Goal: Information Seeking & Learning: Learn about a topic

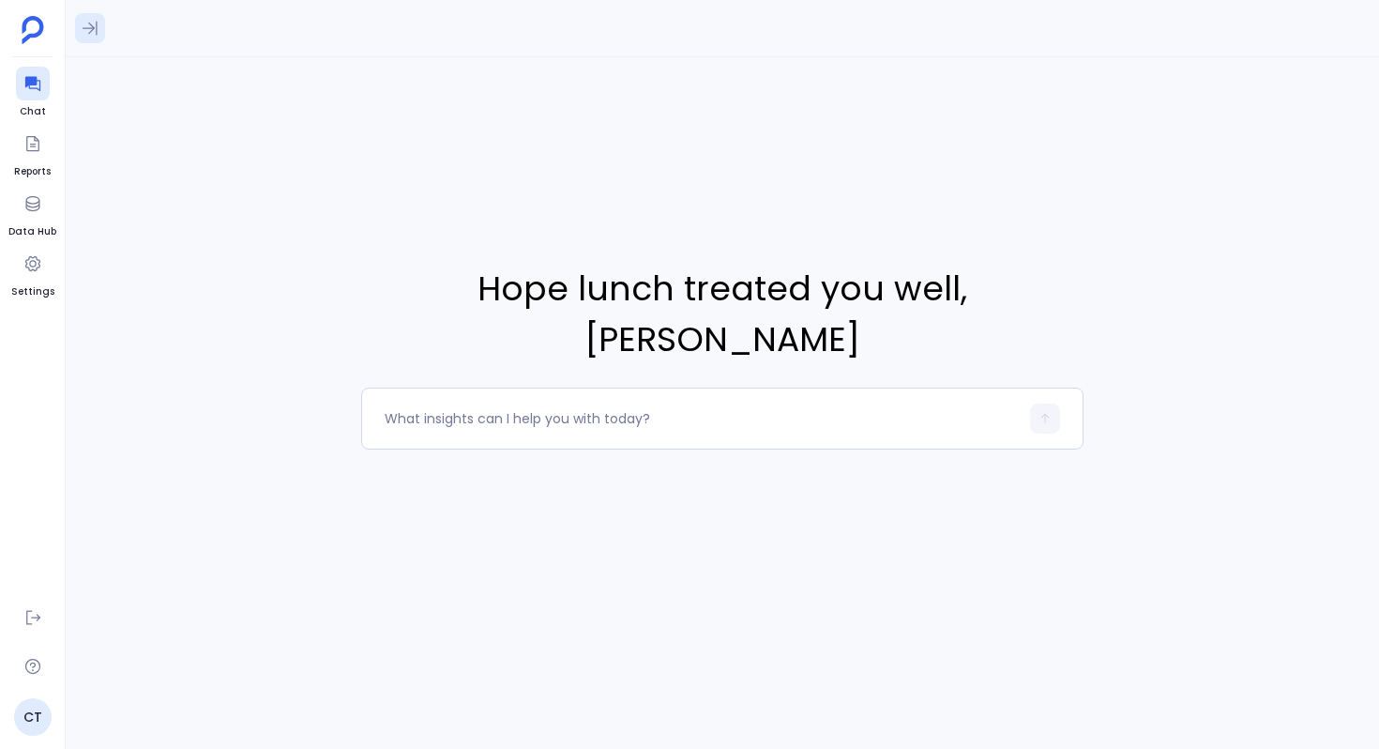
click at [96, 35] on icon at bounding box center [90, 28] width 19 height 19
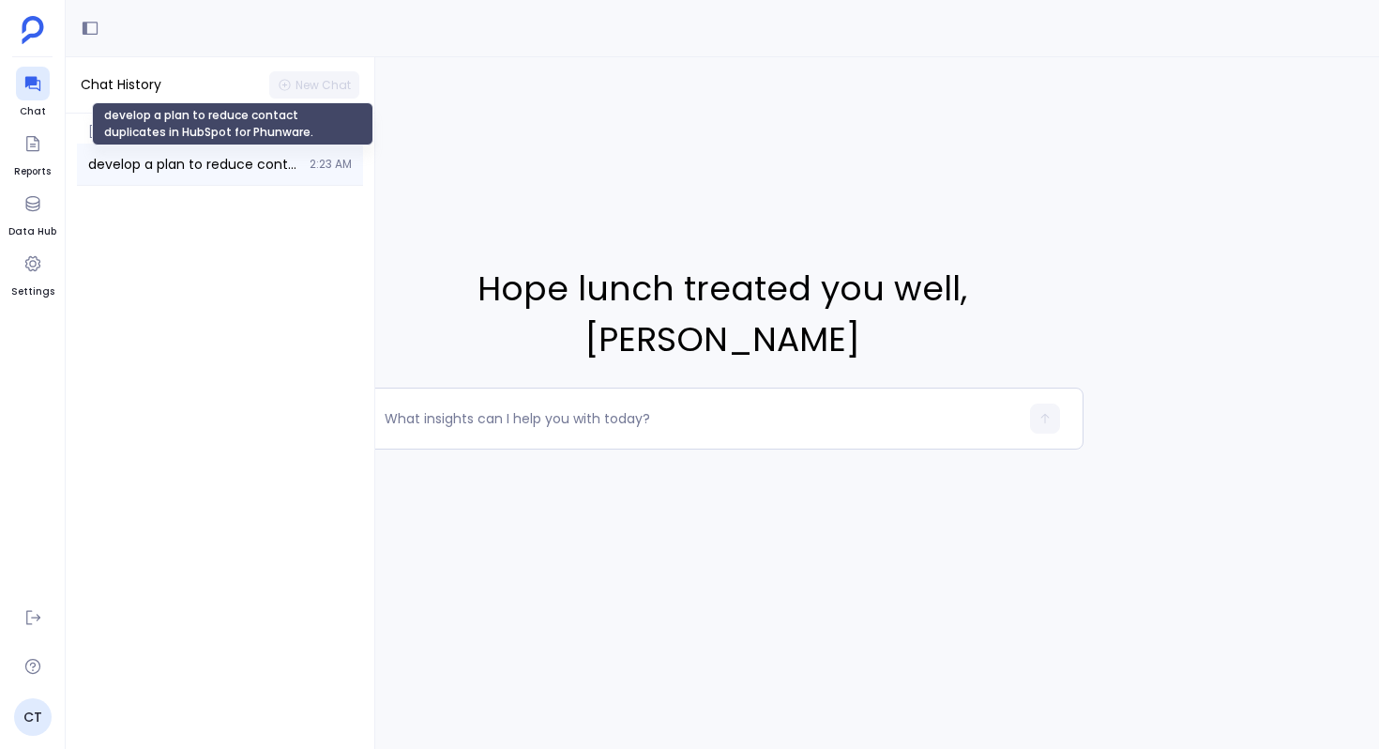
click at [179, 169] on span "develop a plan to reduce contact duplicates in HubSpot for Phunware." at bounding box center [193, 164] width 210 height 19
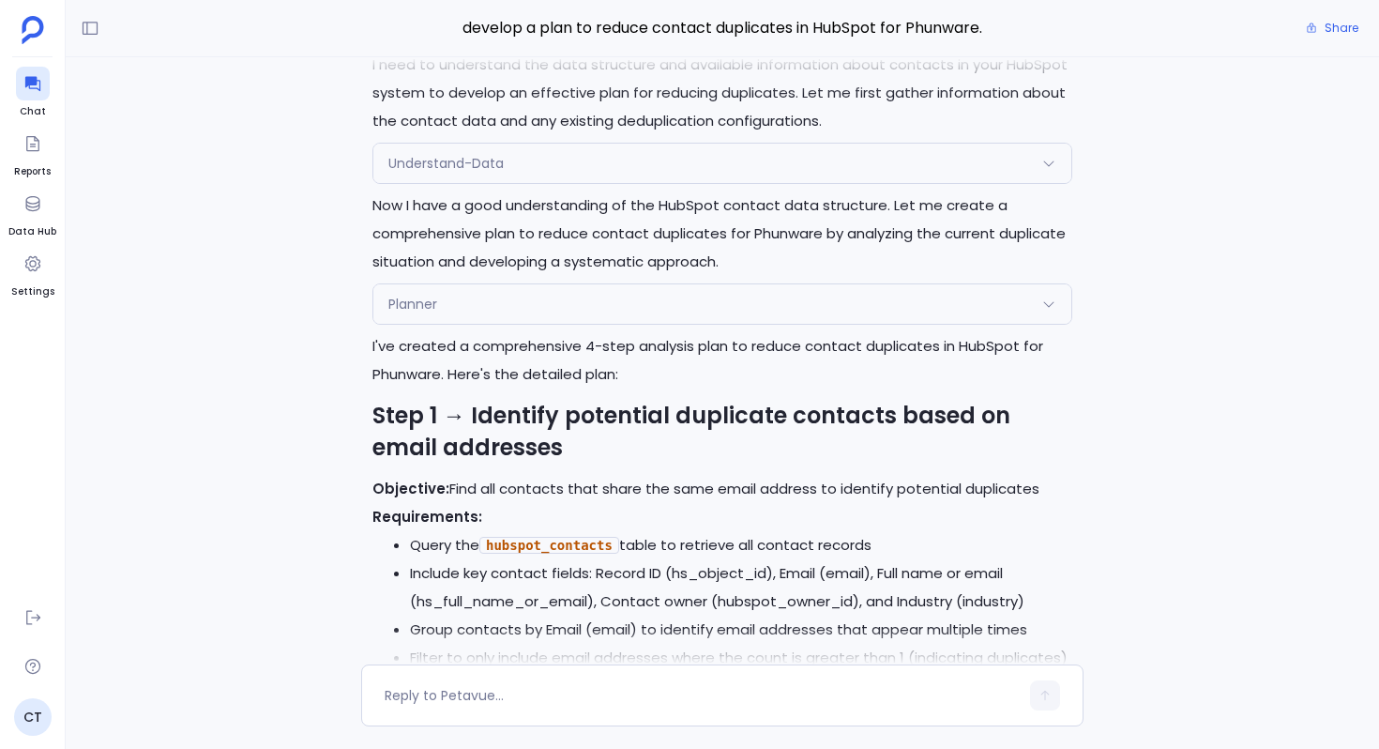
scroll to position [-30223, 0]
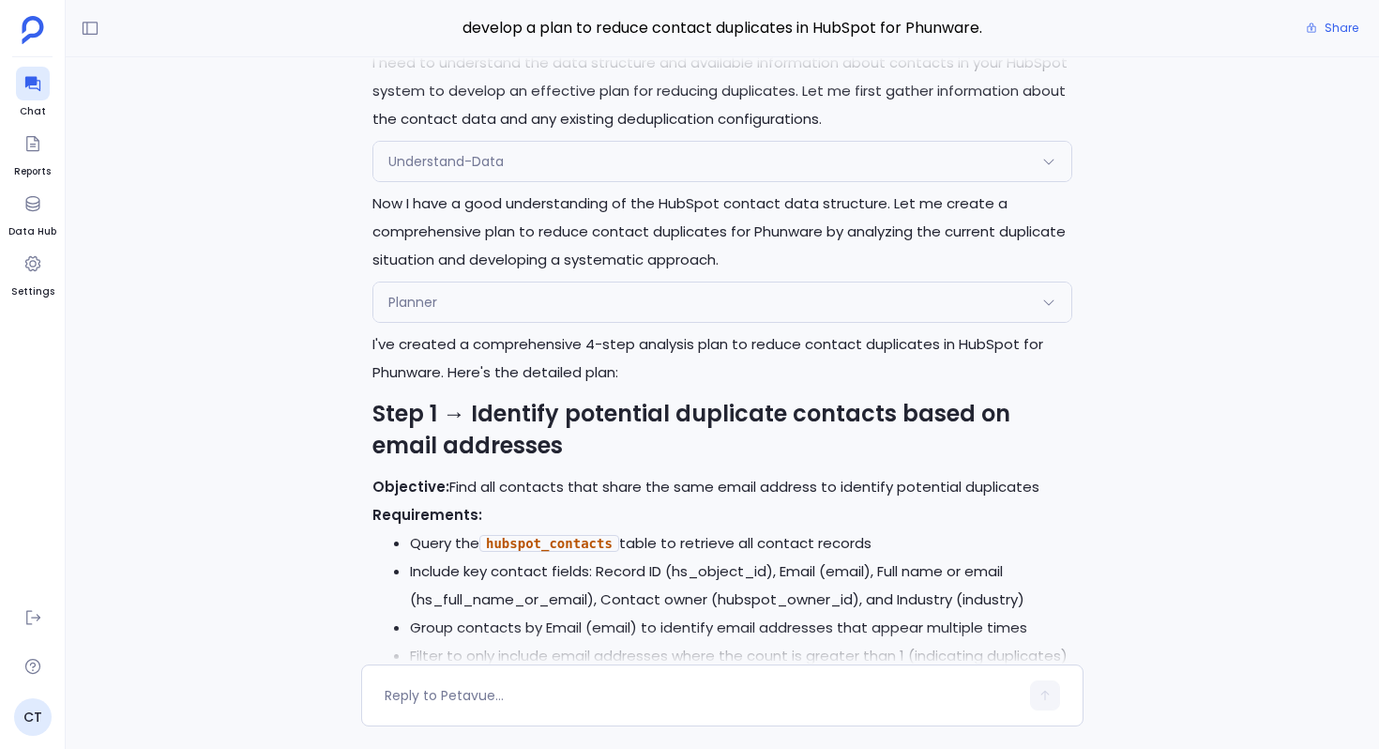
click at [706, 181] on div "Understand-Data" at bounding box center [722, 161] width 698 height 39
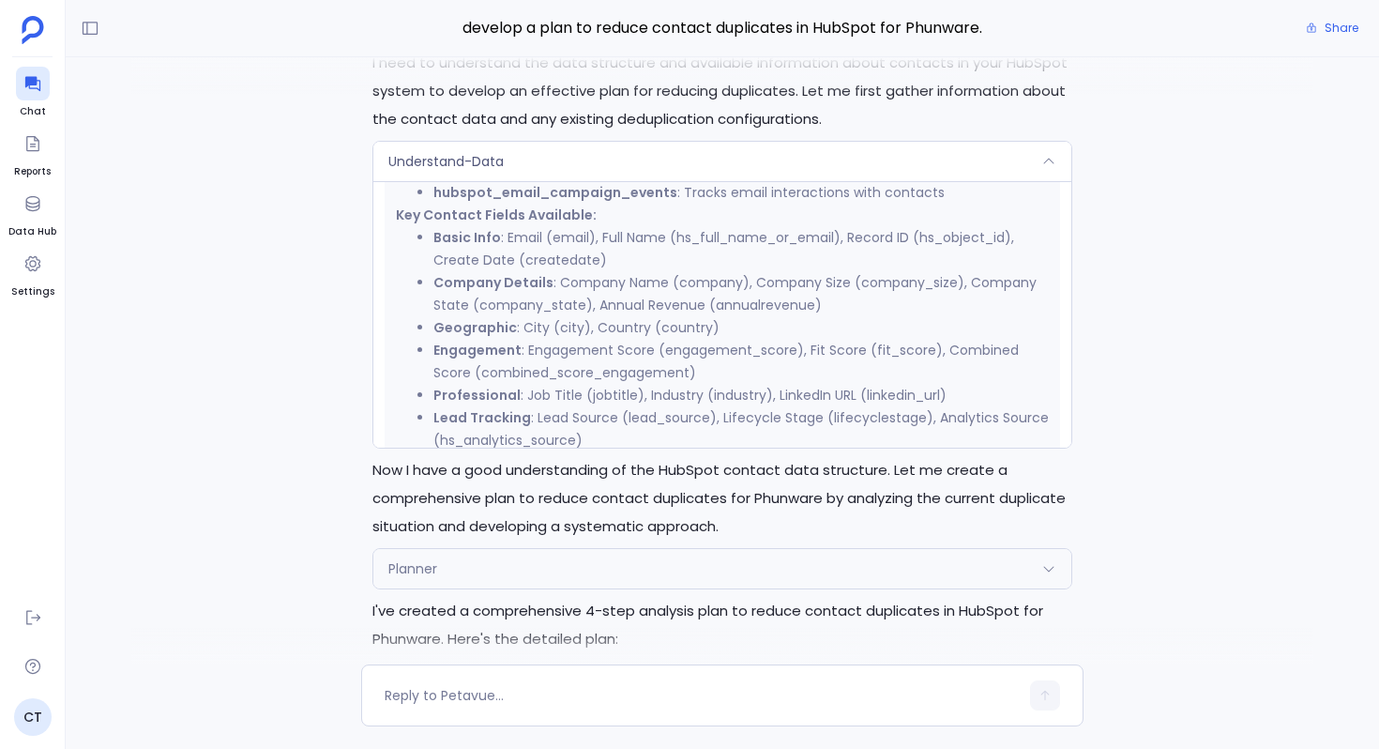
scroll to position [684, 0]
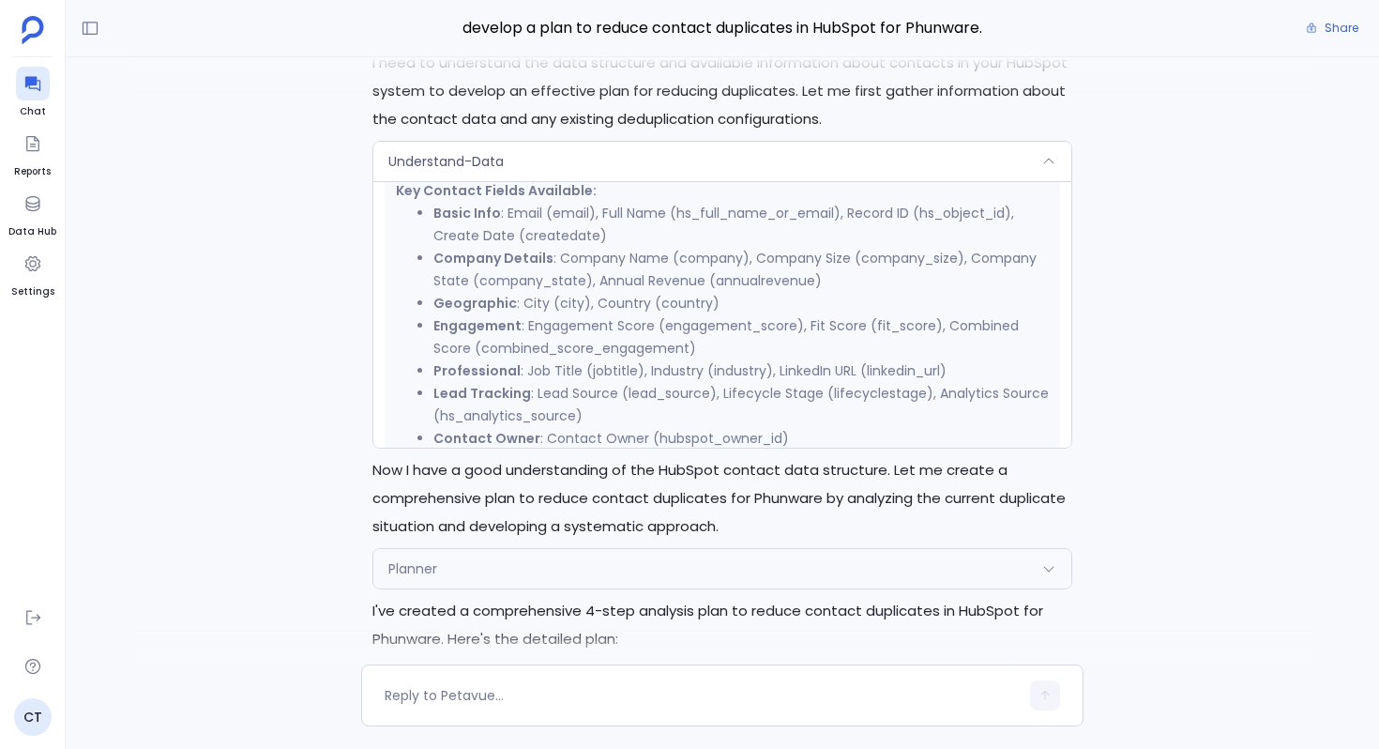
click at [645, 181] on div "Understand-Data" at bounding box center [722, 161] width 698 height 39
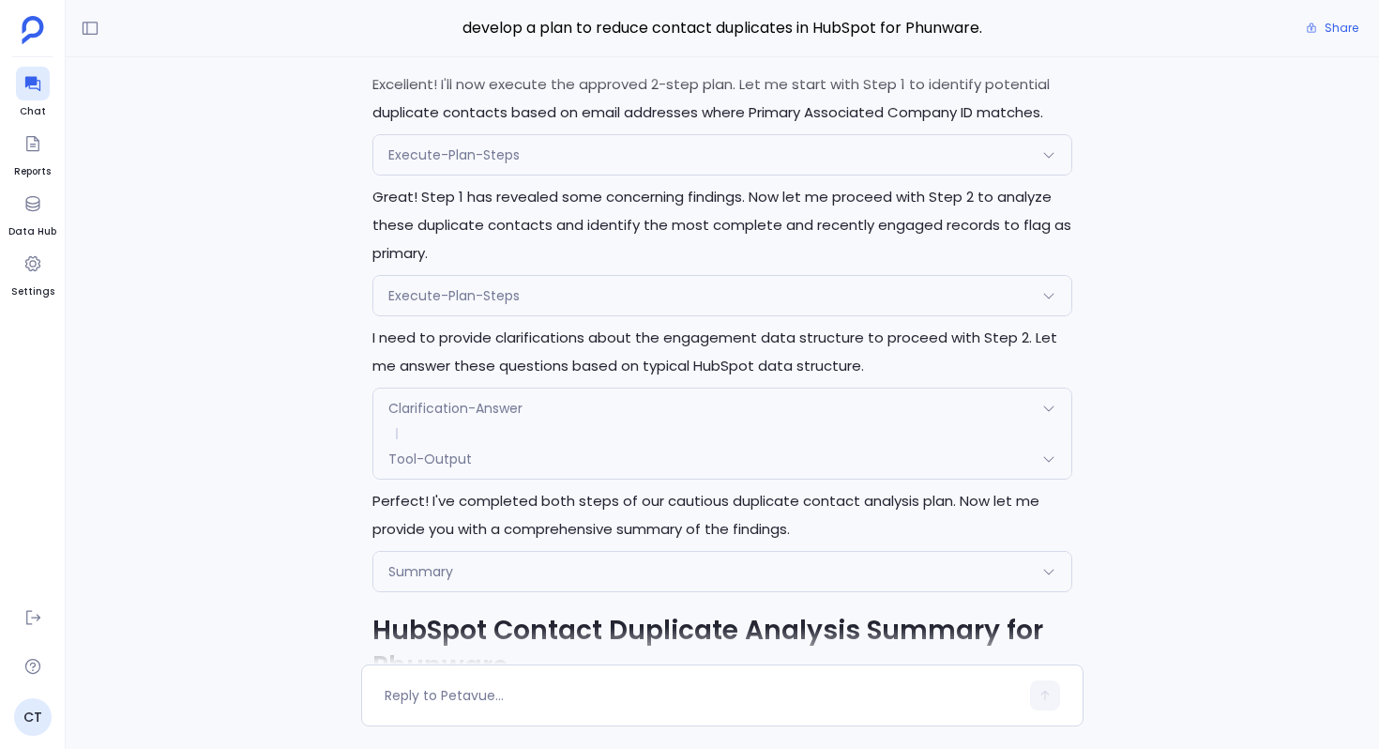
scroll to position [-25322, 0]
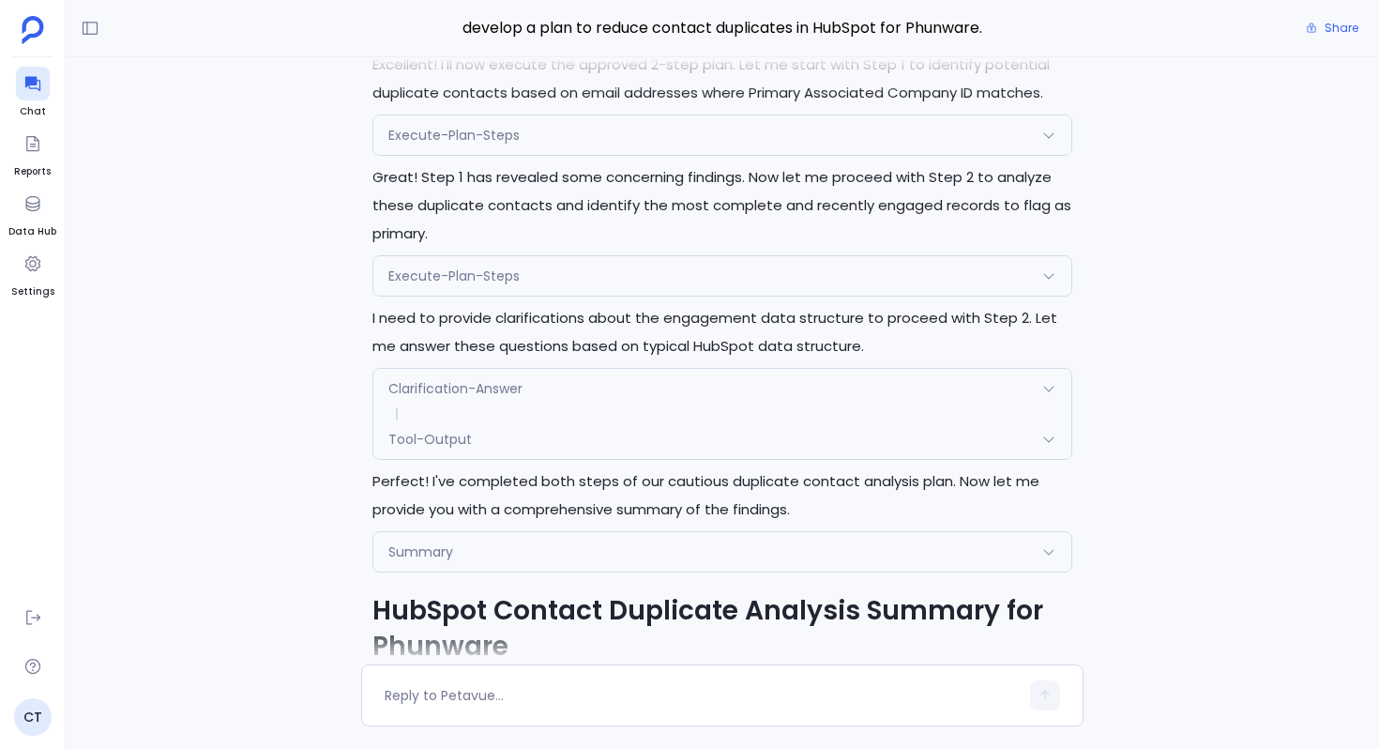
click at [645, 155] on div "Execute-Plan-Steps" at bounding box center [722, 134] width 698 height 39
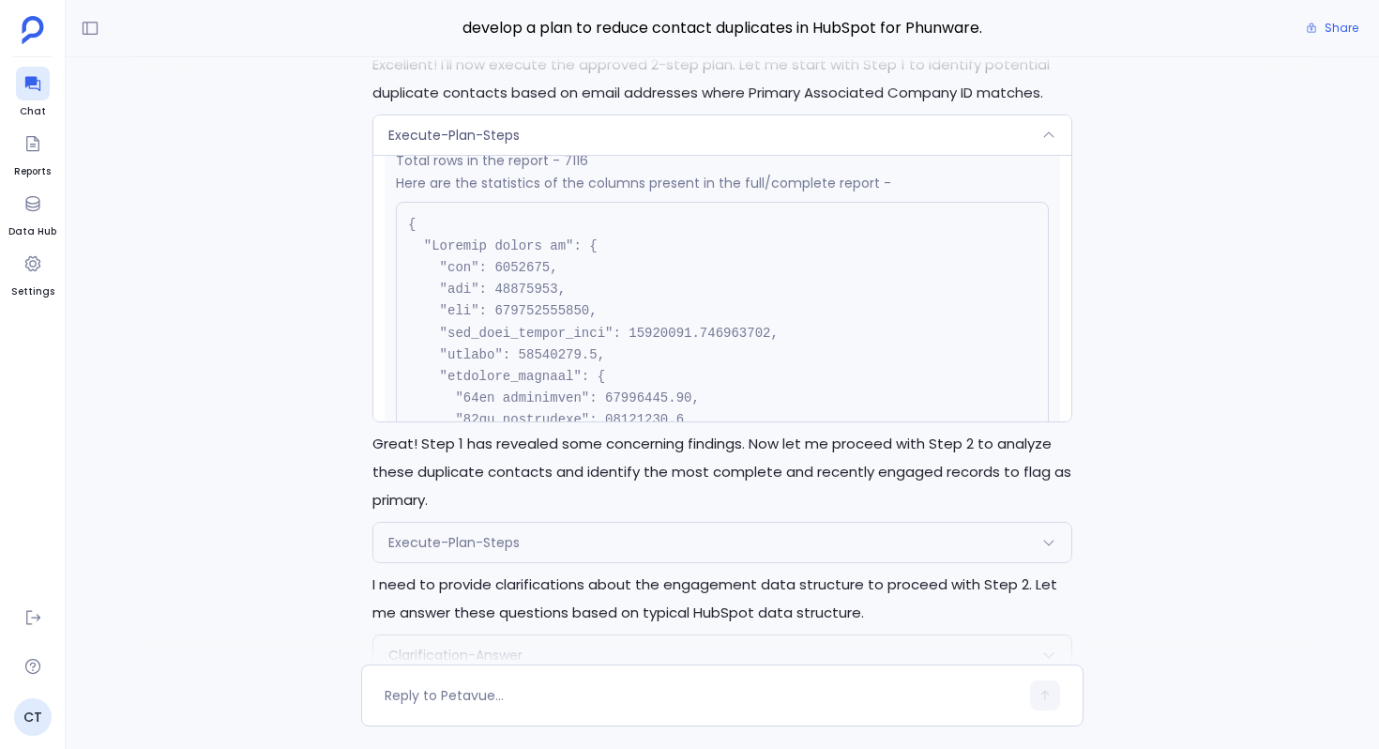
scroll to position [510, 0]
click at [631, 155] on div "Execute-Plan-Steps" at bounding box center [722, 134] width 698 height 39
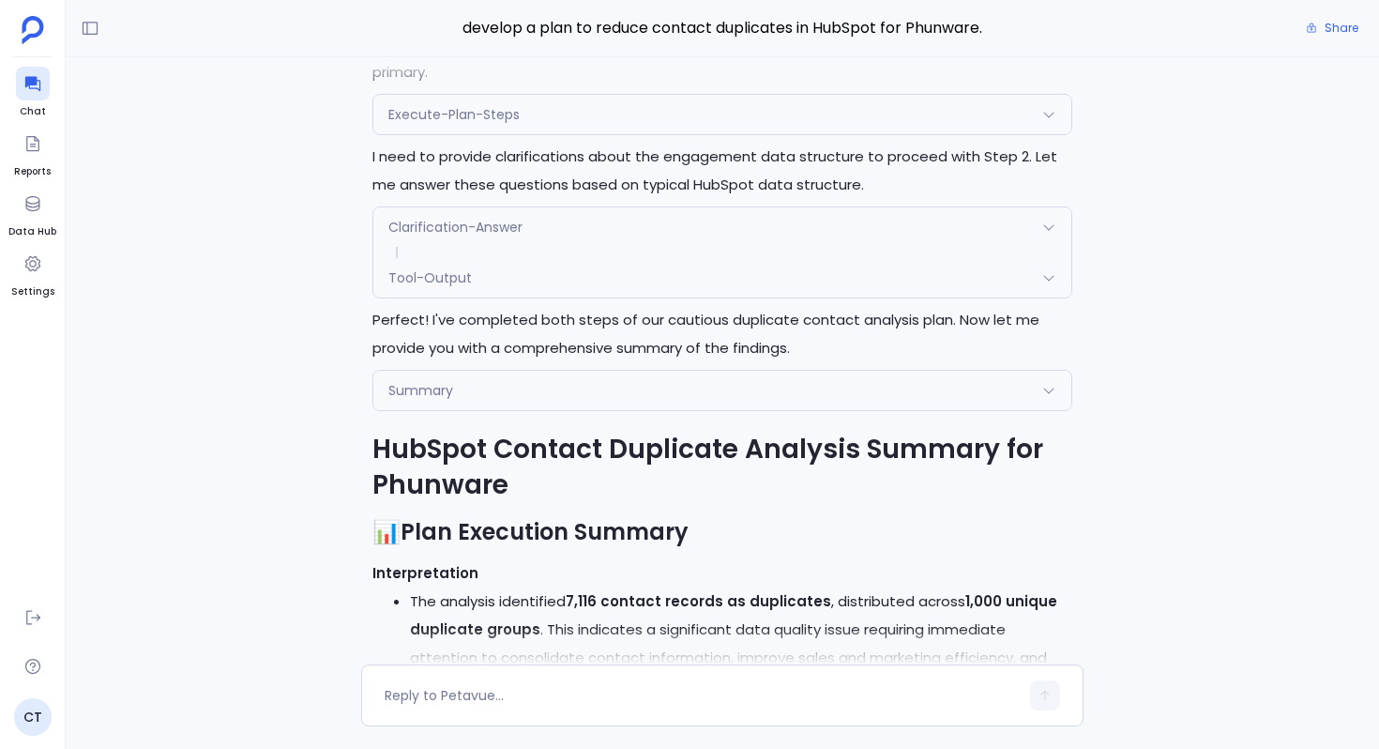
scroll to position [-25164, 0]
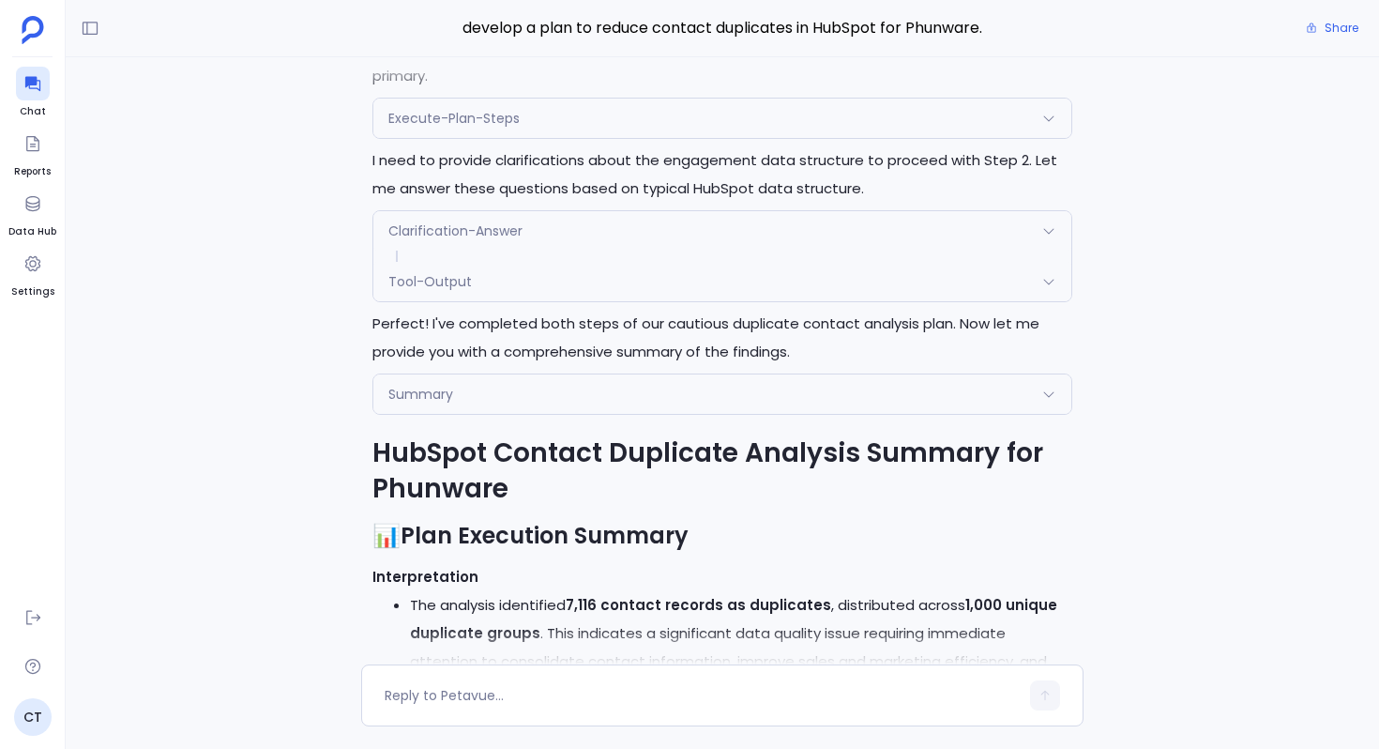
click at [605, 138] on div "Execute-Plan-Steps" at bounding box center [722, 118] width 698 height 39
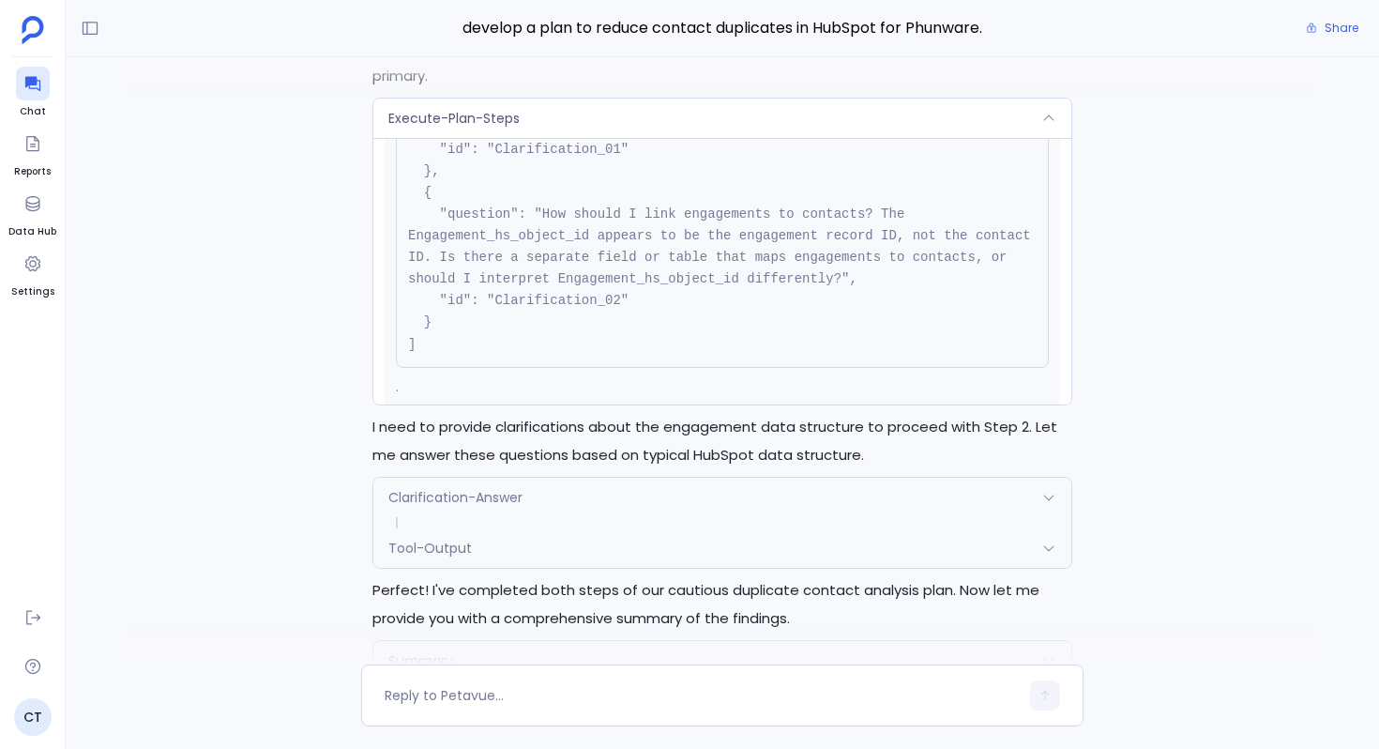
scroll to position [643, 0]
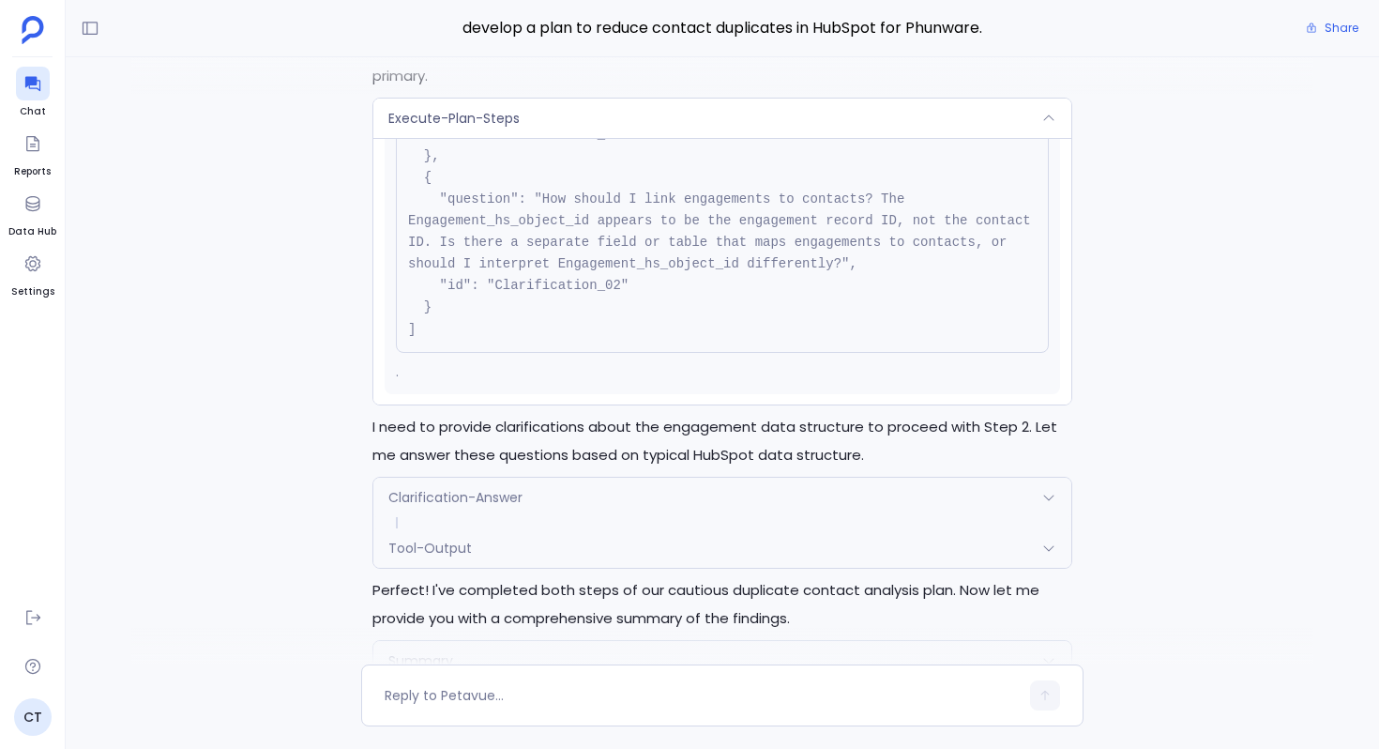
click at [662, 138] on div "Execute-Plan-Steps" at bounding box center [722, 118] width 698 height 39
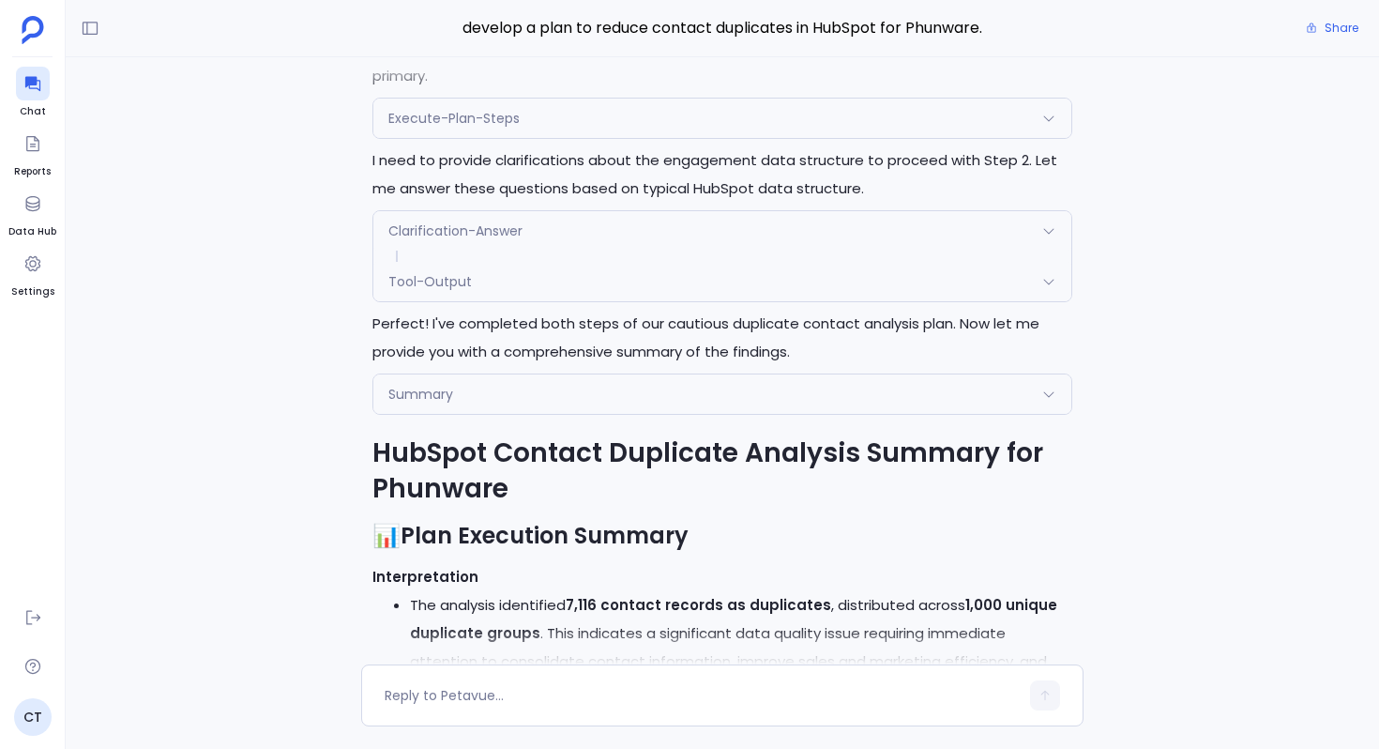
click at [660, 251] on div "Clarification-Answer" at bounding box center [722, 230] width 698 height 39
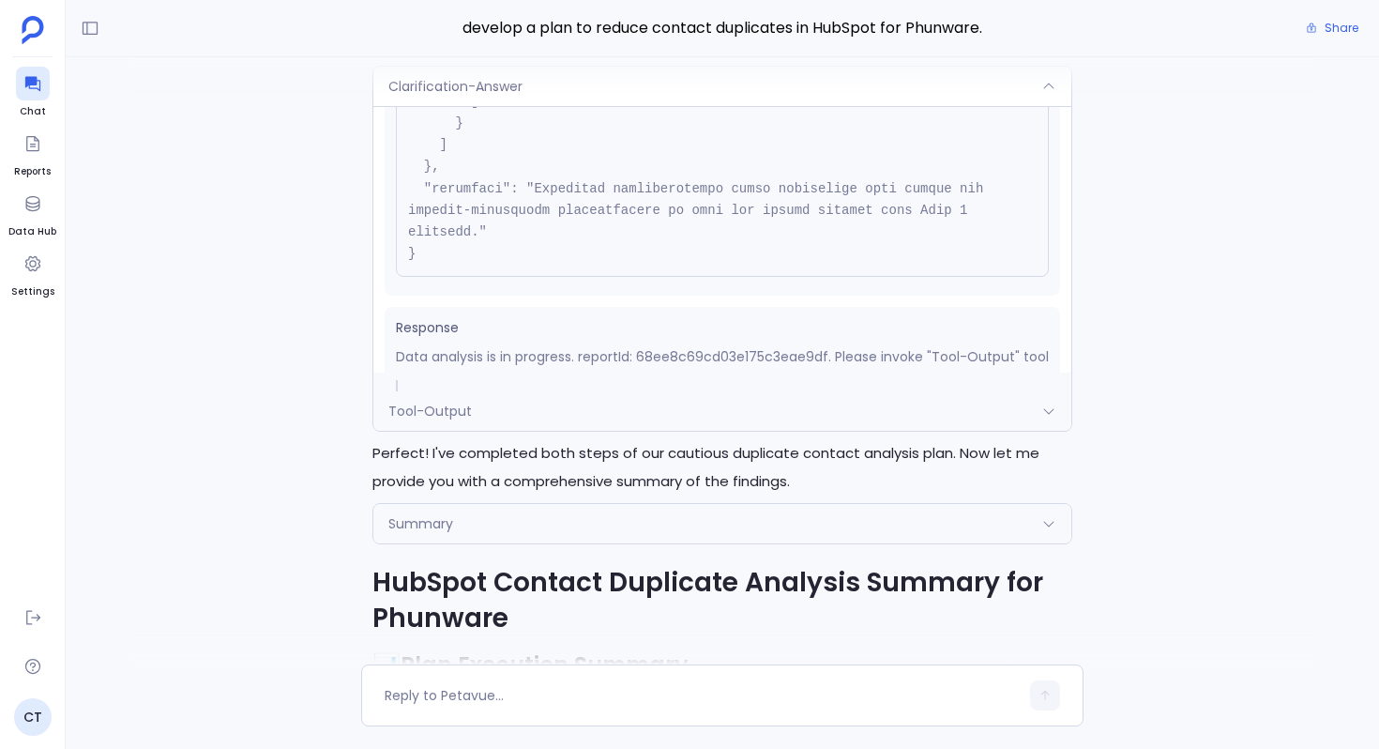
scroll to position [624, 0]
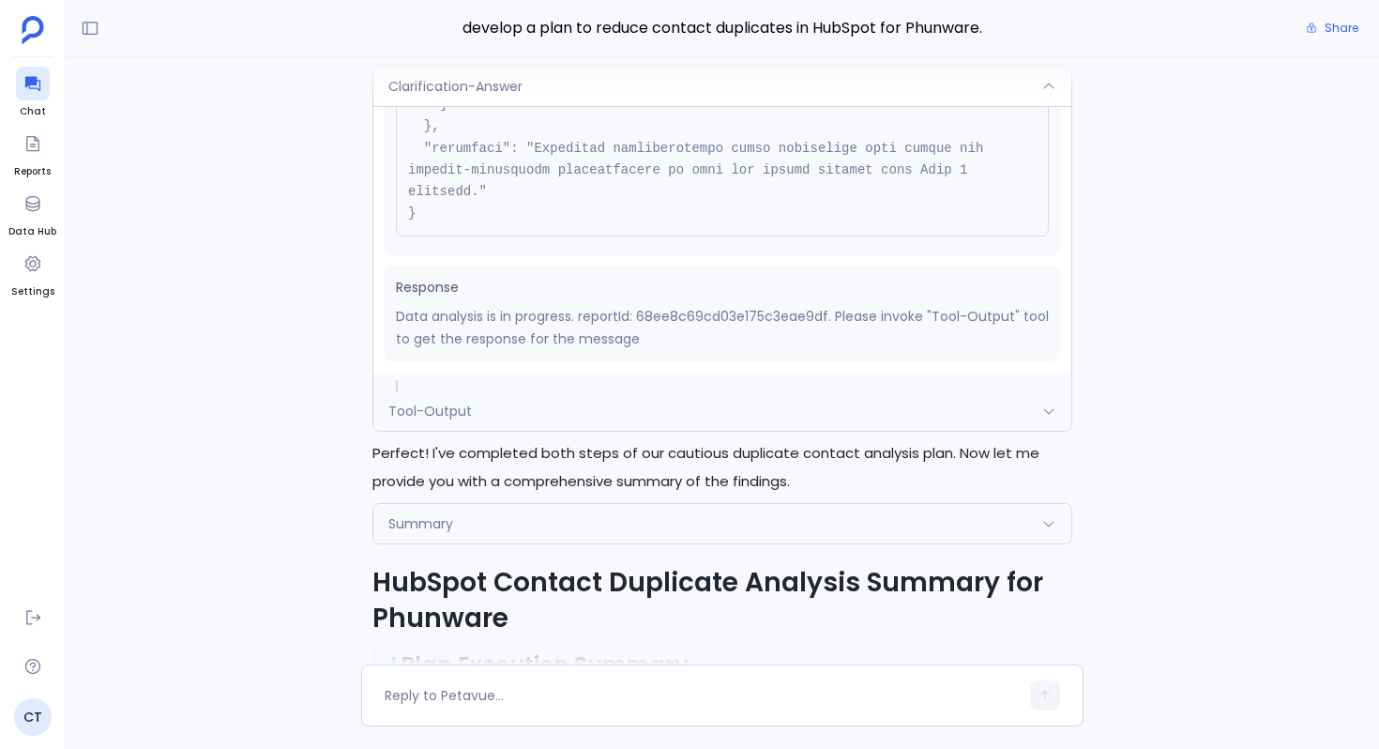
click at [635, 106] on div "Clarification-Answer" at bounding box center [722, 86] width 698 height 39
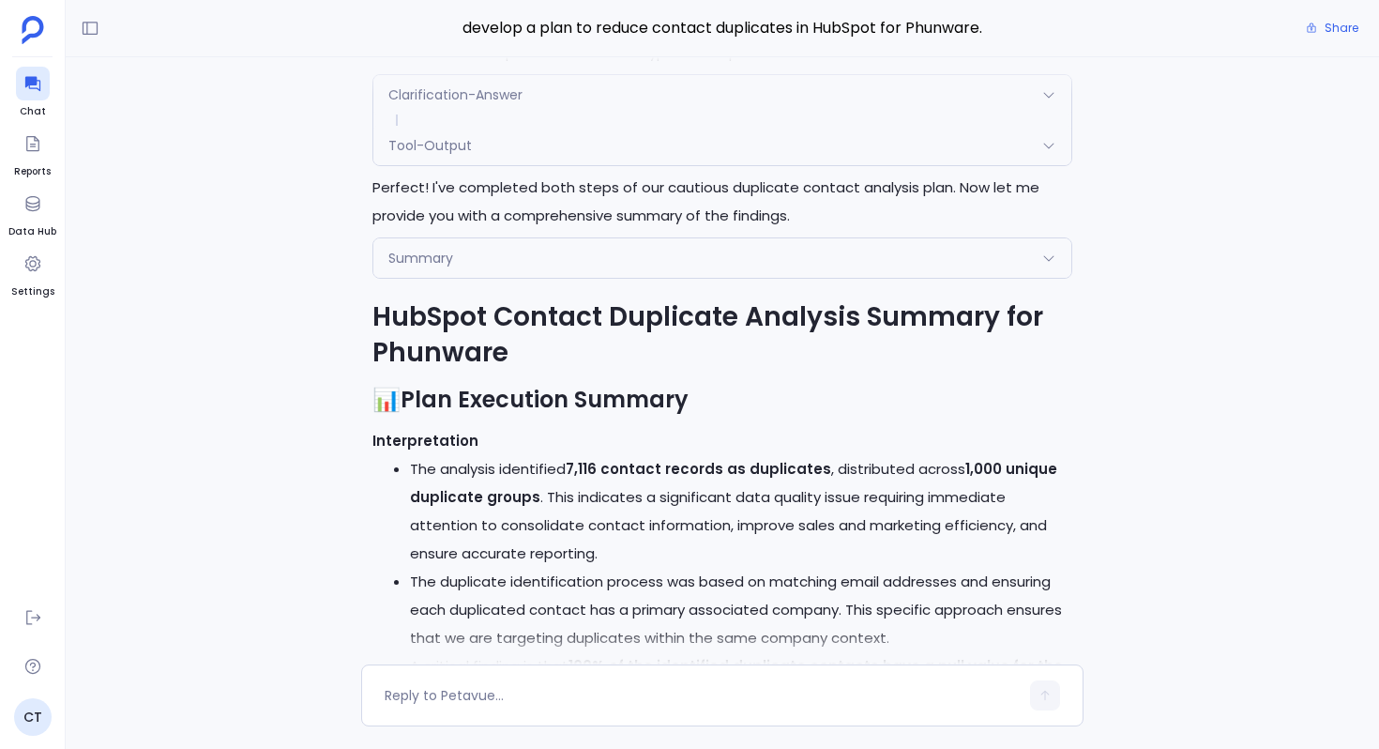
scroll to position [-25020, 0]
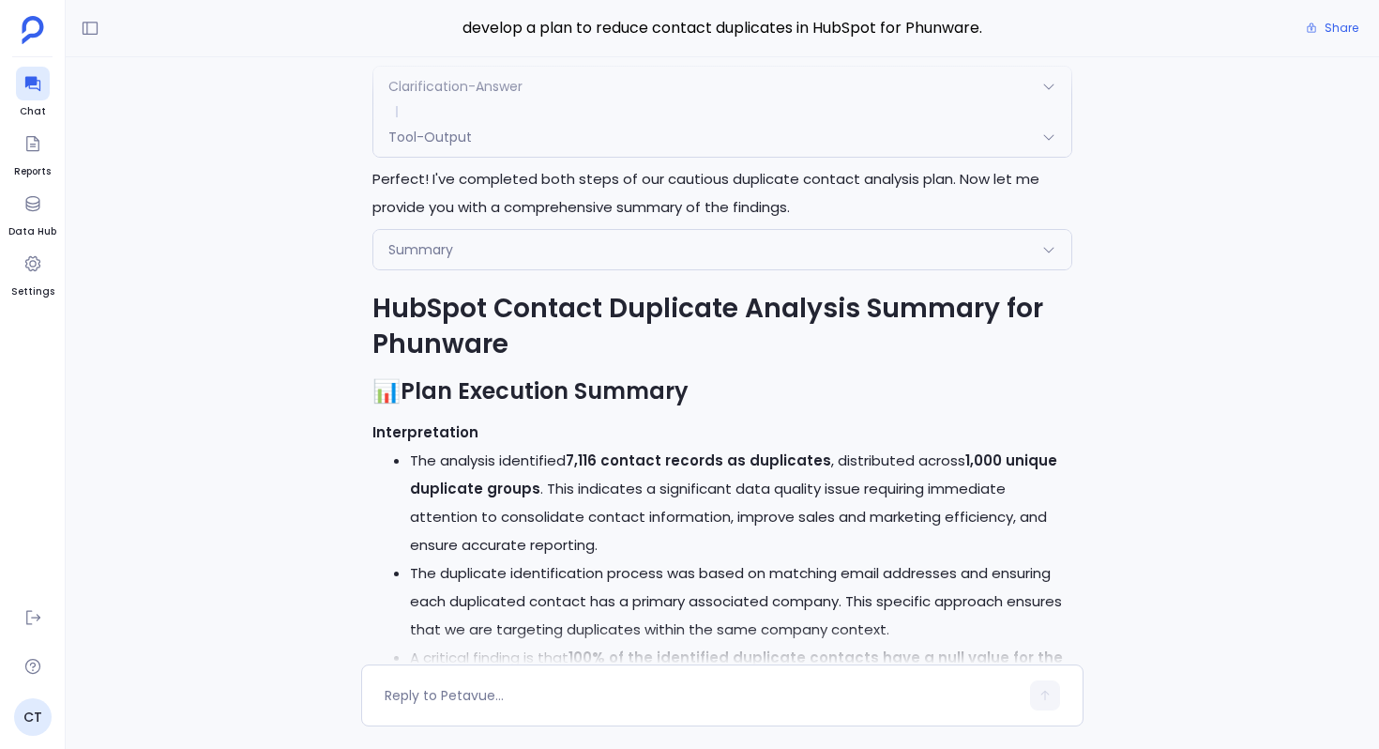
click at [583, 157] on div "Tool-Output" at bounding box center [722, 136] width 698 height 39
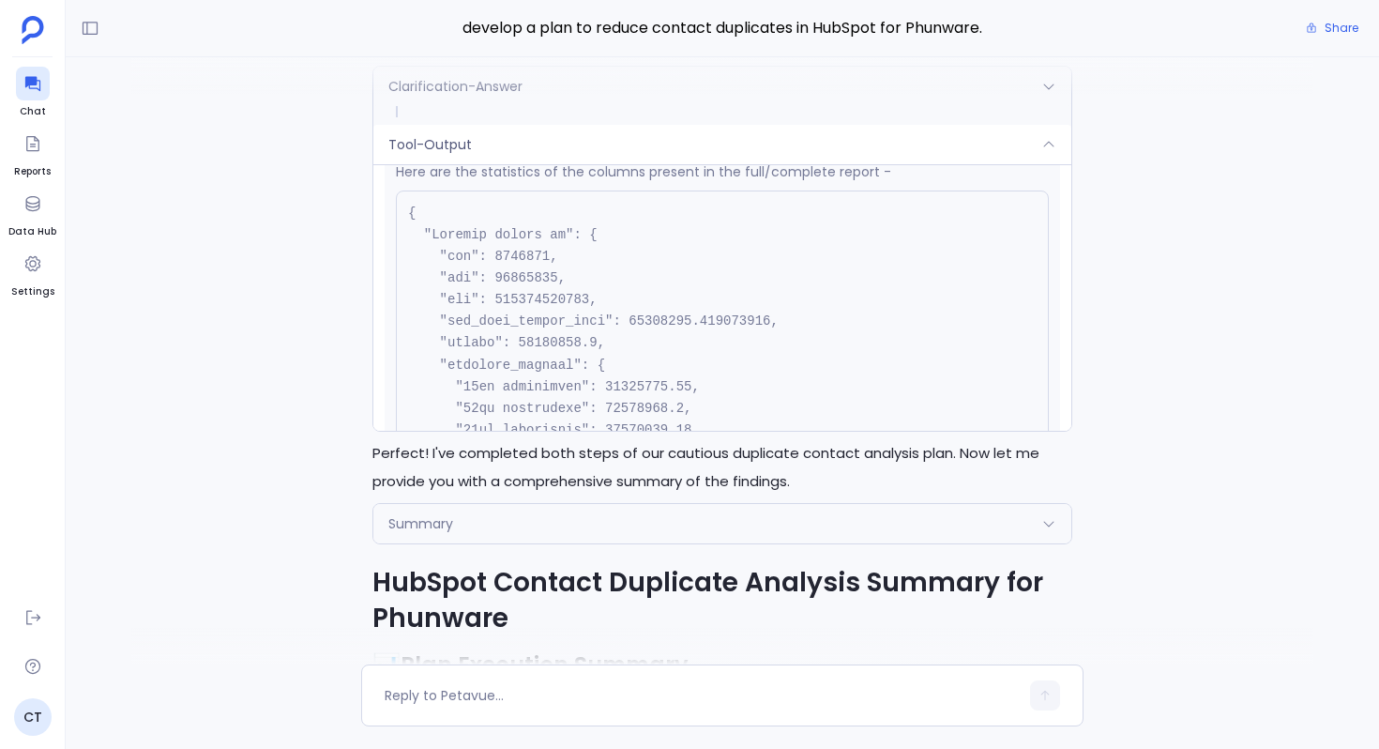
scroll to position [662, 0]
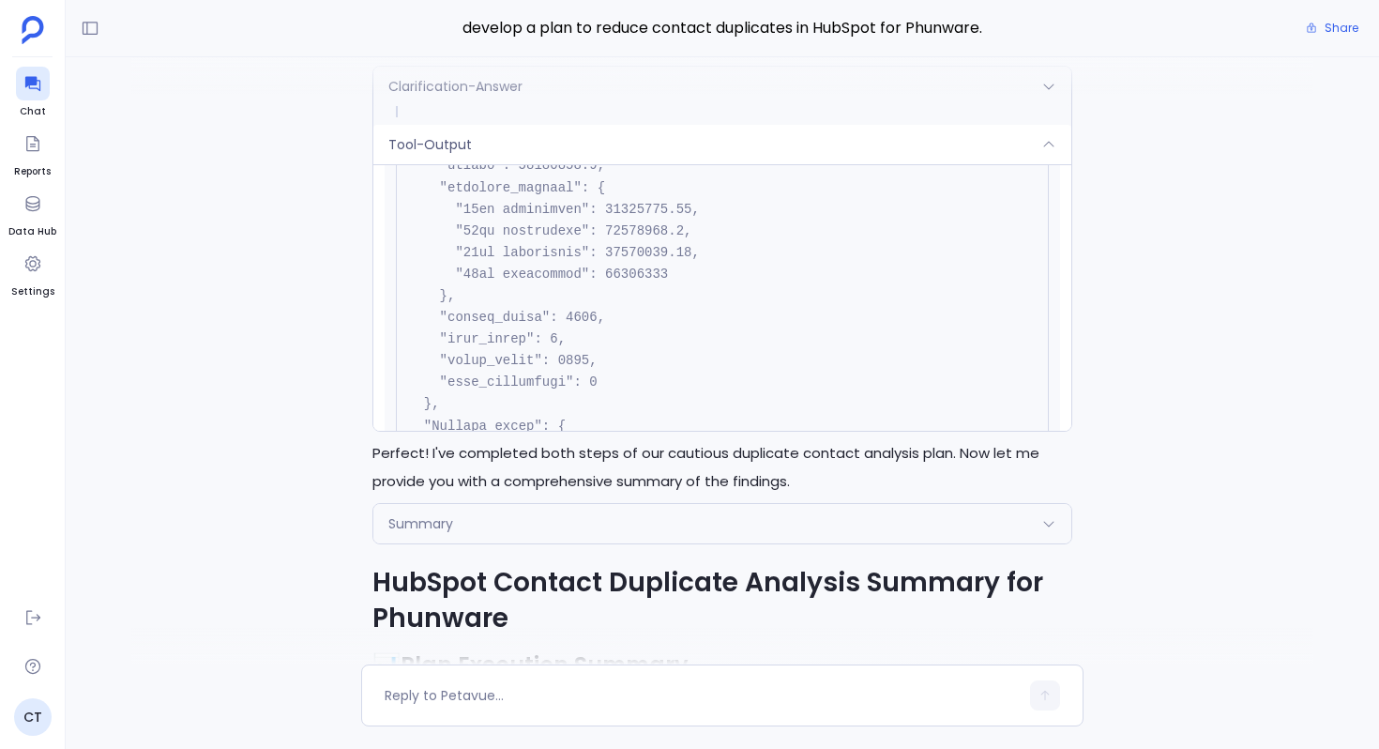
click at [588, 164] on div "Tool-Output" at bounding box center [722, 144] width 698 height 39
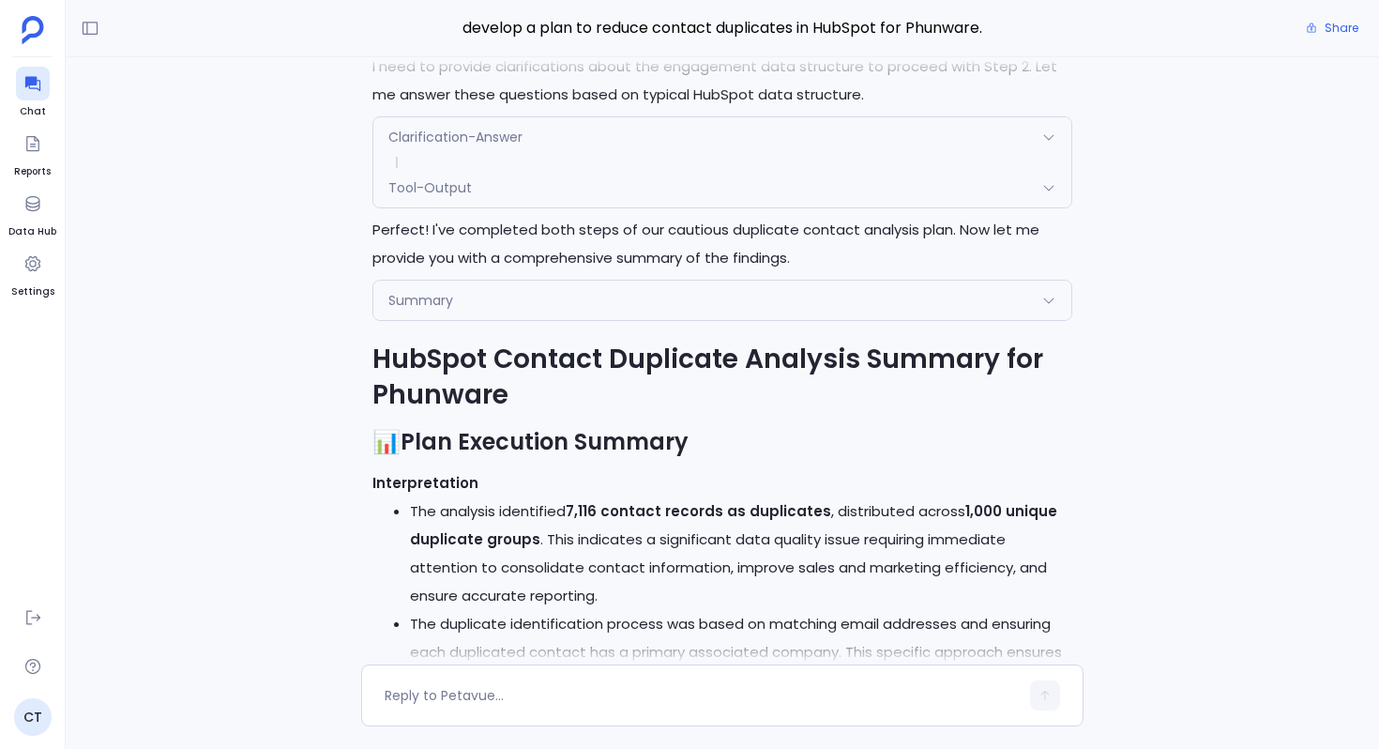
scroll to position [-25055, 0]
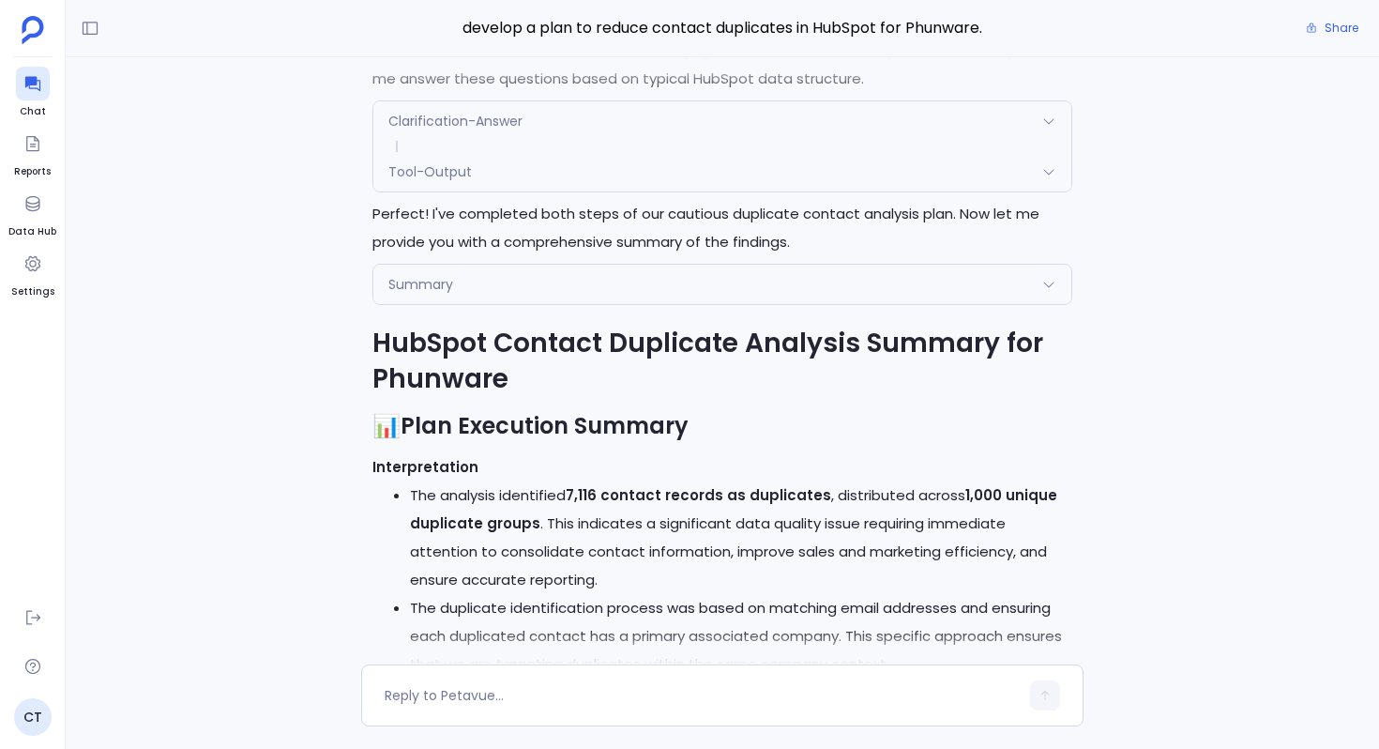
click at [543, 191] on div "Tool-Output" at bounding box center [722, 171] width 698 height 39
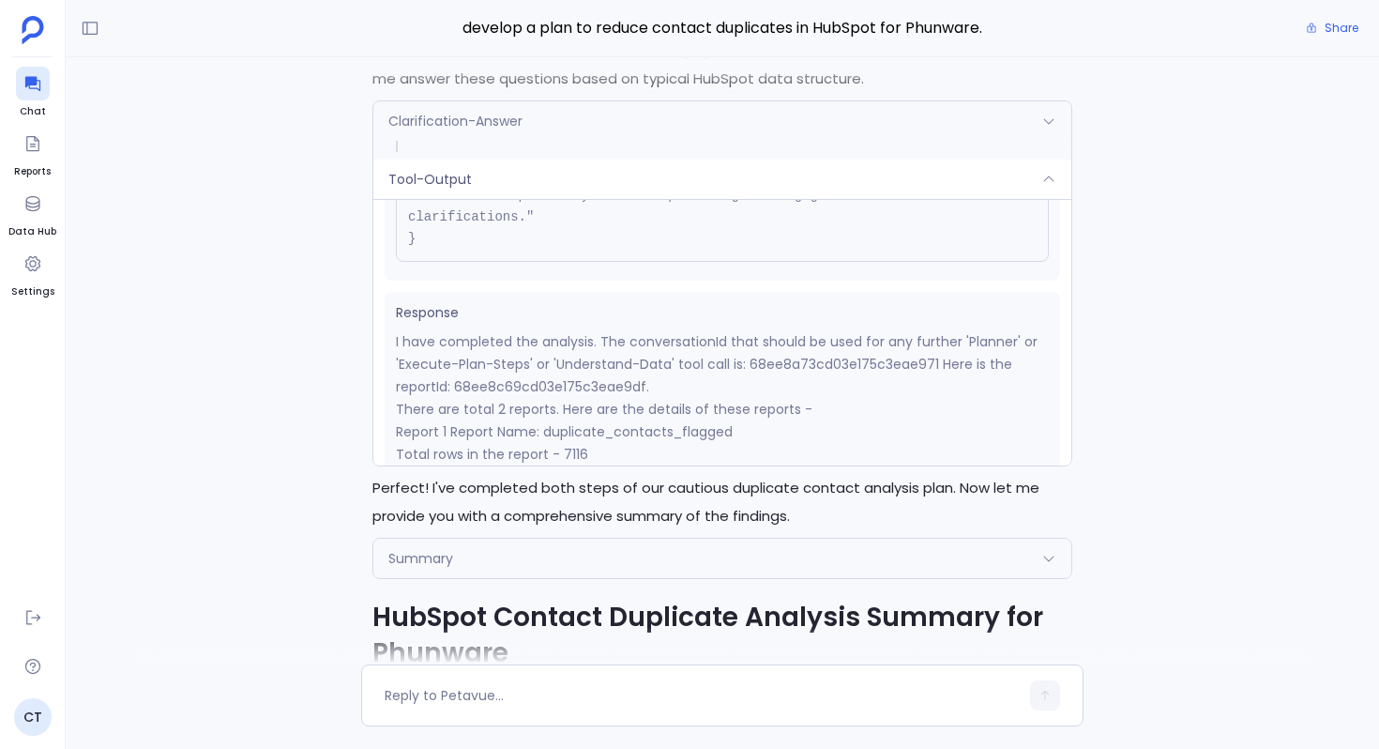
scroll to position [218, 0]
click at [592, 395] on p "I have completed the analysis. The conversationId that should be used for any f…" at bounding box center [722, 361] width 653 height 68
click at [590, 395] on p "I have completed the analysis. The conversationId that should be used for any f…" at bounding box center [722, 361] width 653 height 68
copy p "68ee8c69cd03e175c3eae9df"
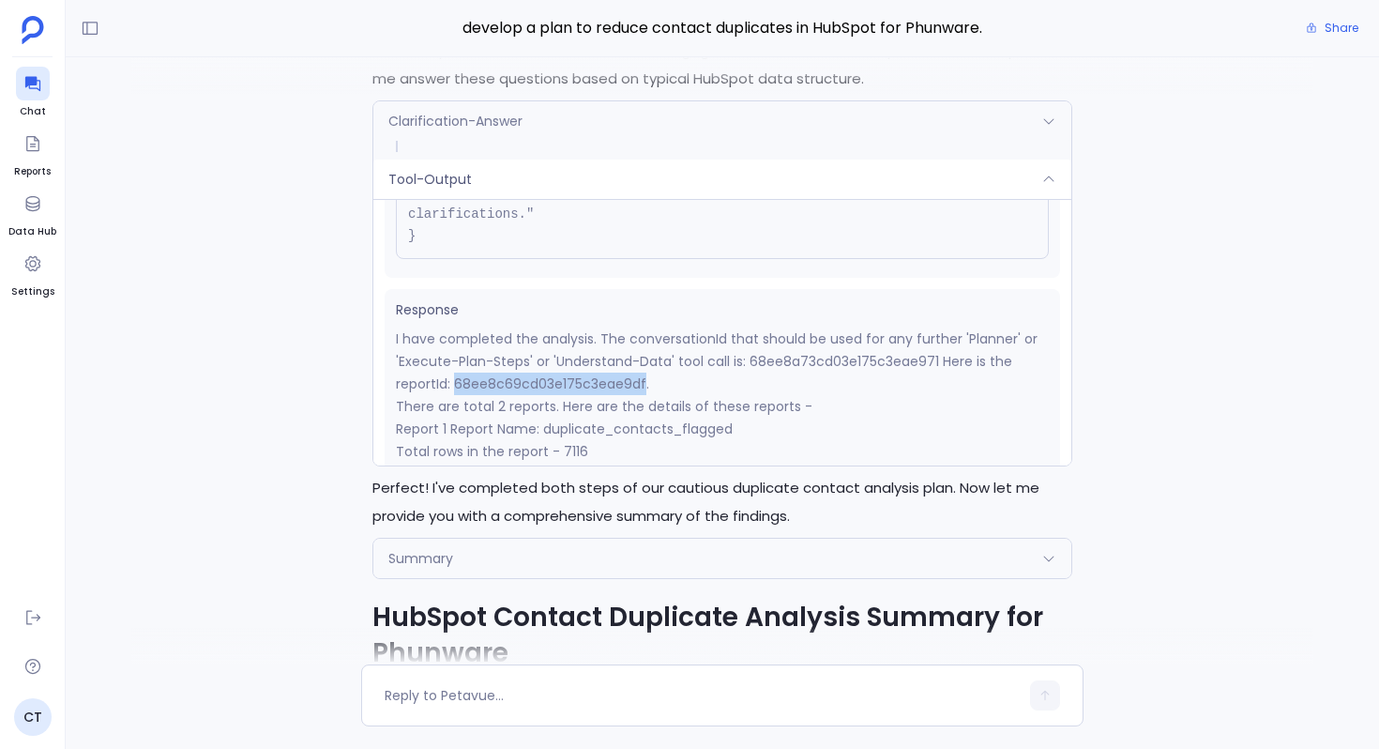
click at [700, 199] on div "Tool-Output" at bounding box center [722, 179] width 698 height 39
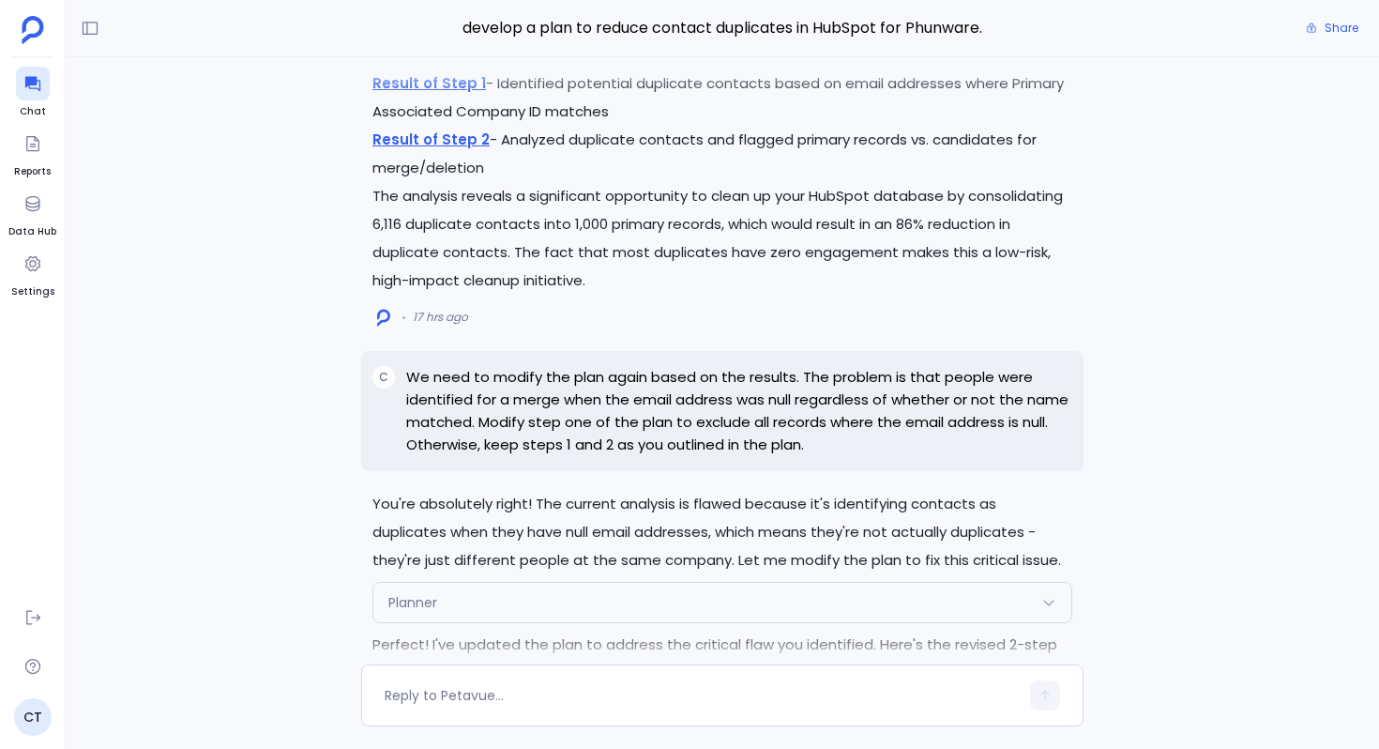
scroll to position [-22554, 0]
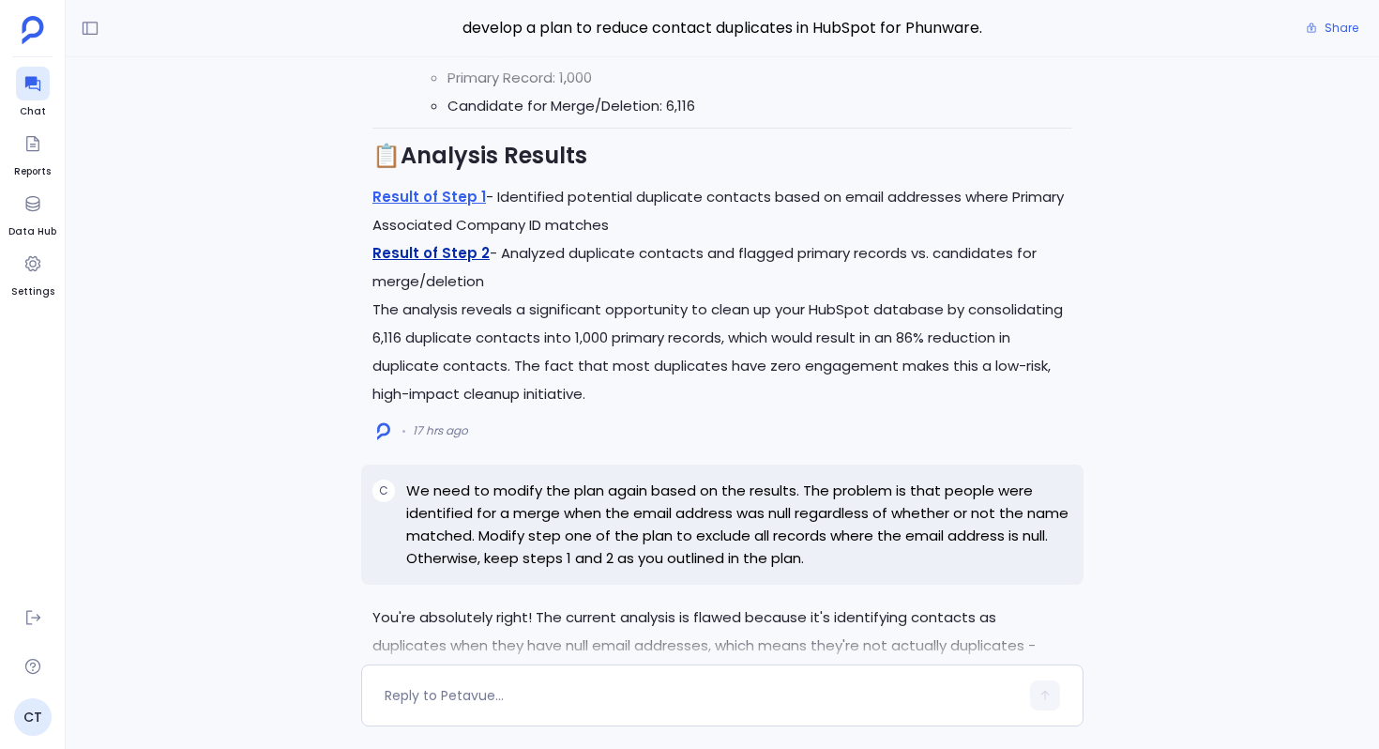
click at [464, 263] on link "Result of Step 2" at bounding box center [431, 253] width 117 height 20
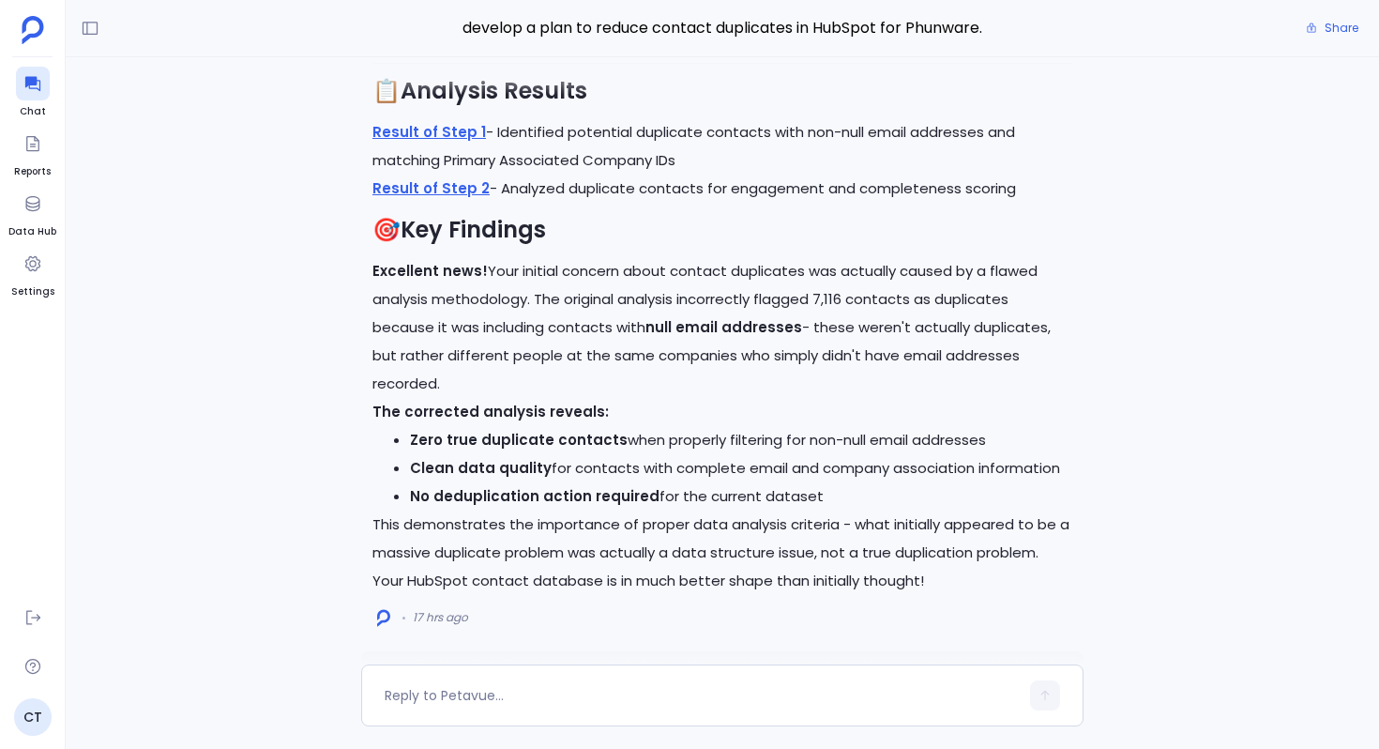
scroll to position [-18576, 0]
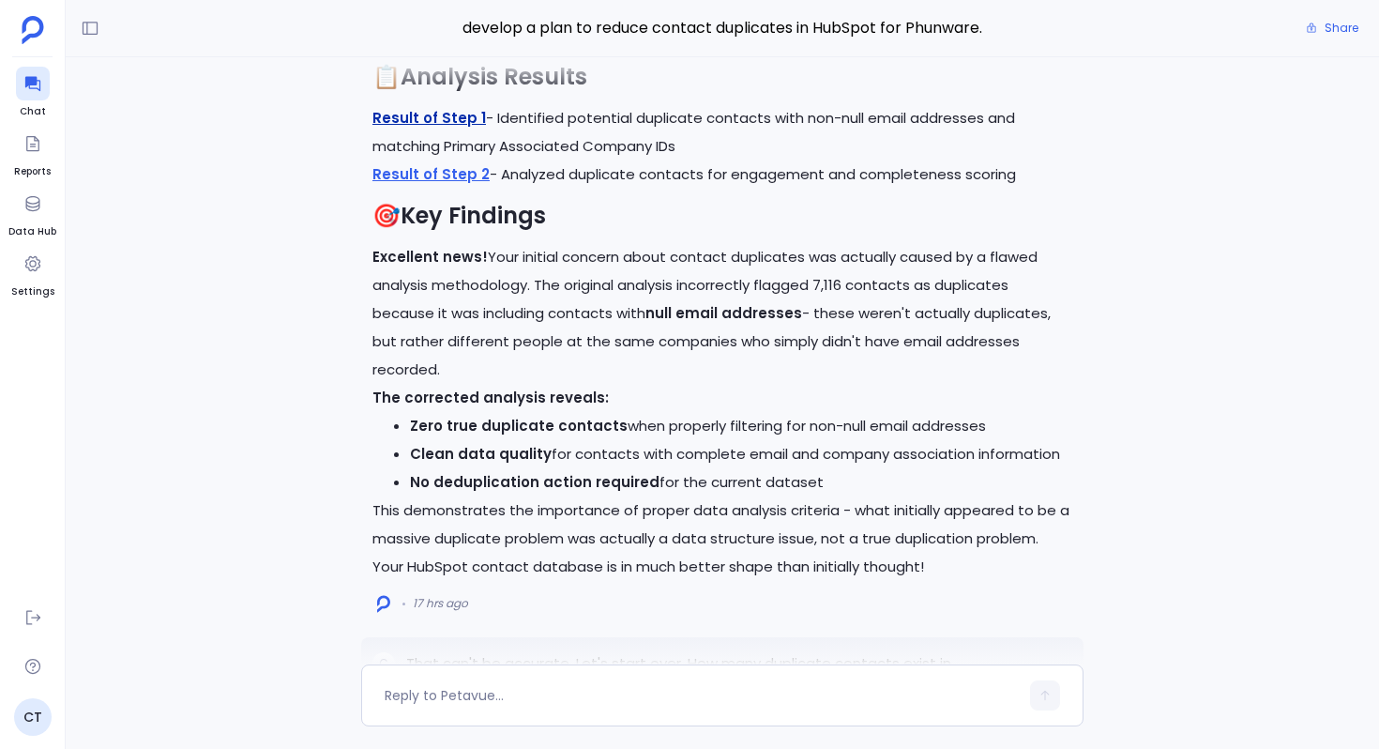
click at [465, 128] on link "Result of Step 1" at bounding box center [430, 118] width 114 height 20
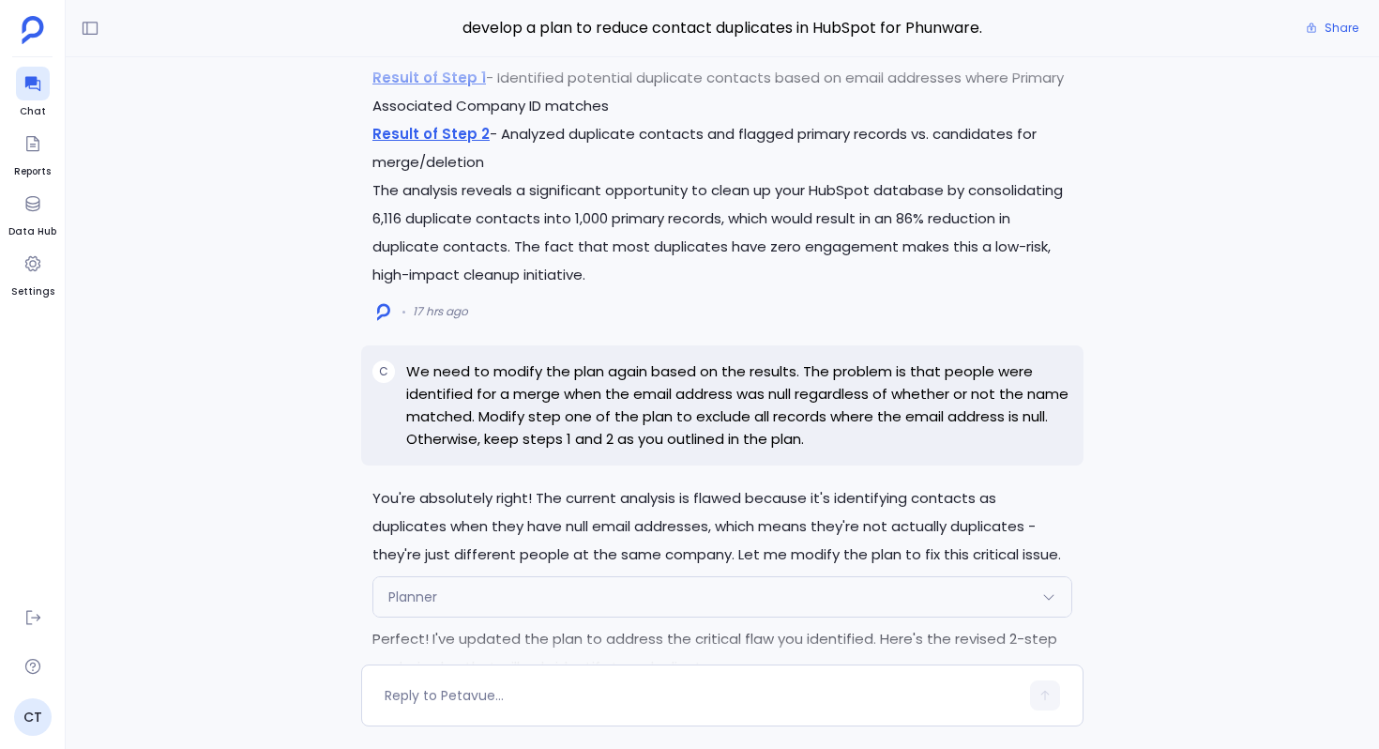
scroll to position [-22444, 0]
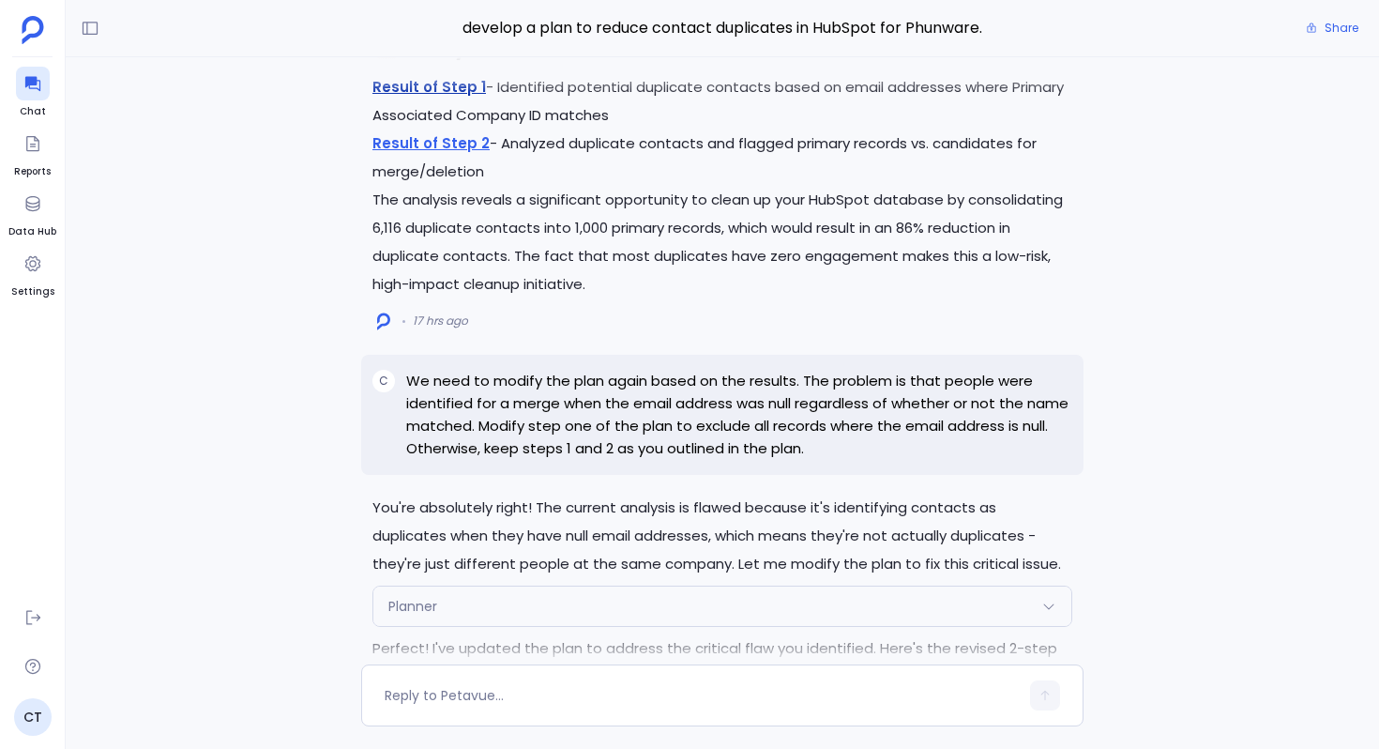
click at [447, 97] on link "Result of Step 1" at bounding box center [430, 87] width 114 height 20
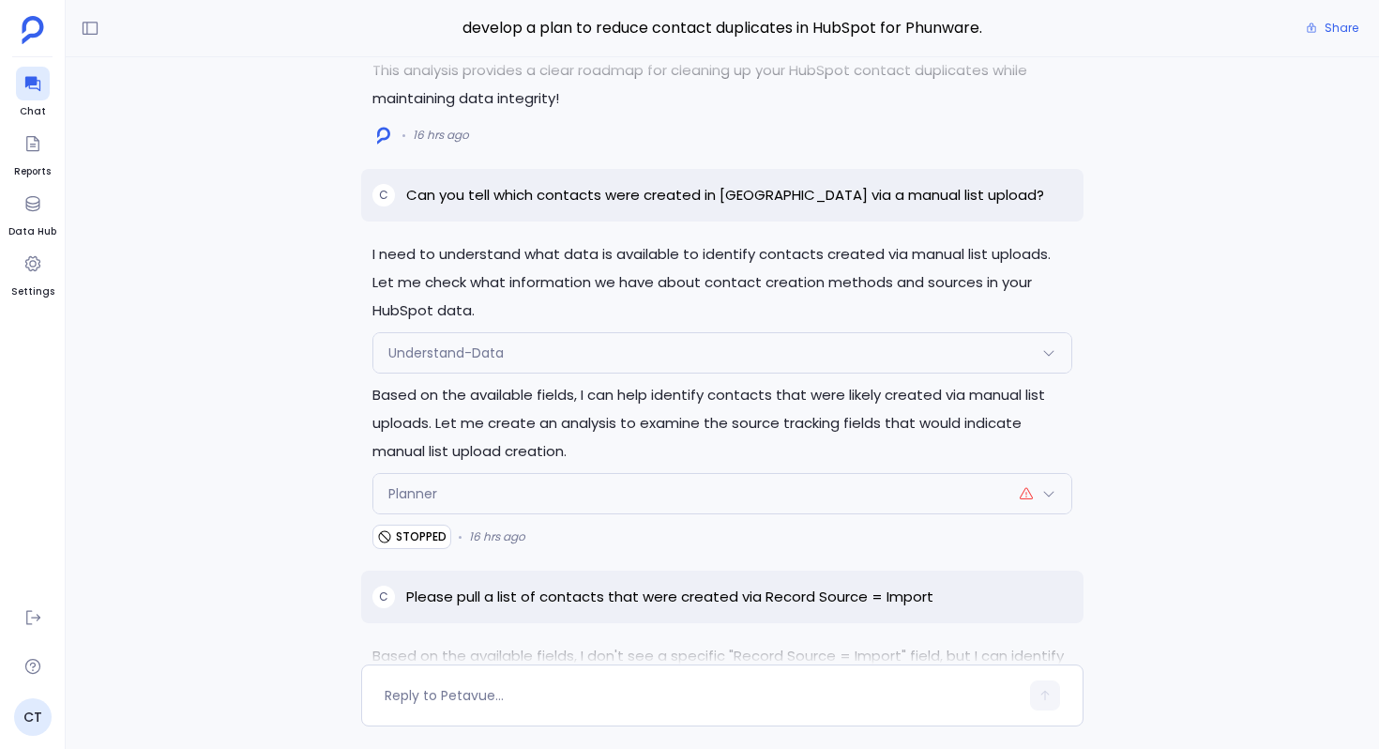
scroll to position [-10019, 0]
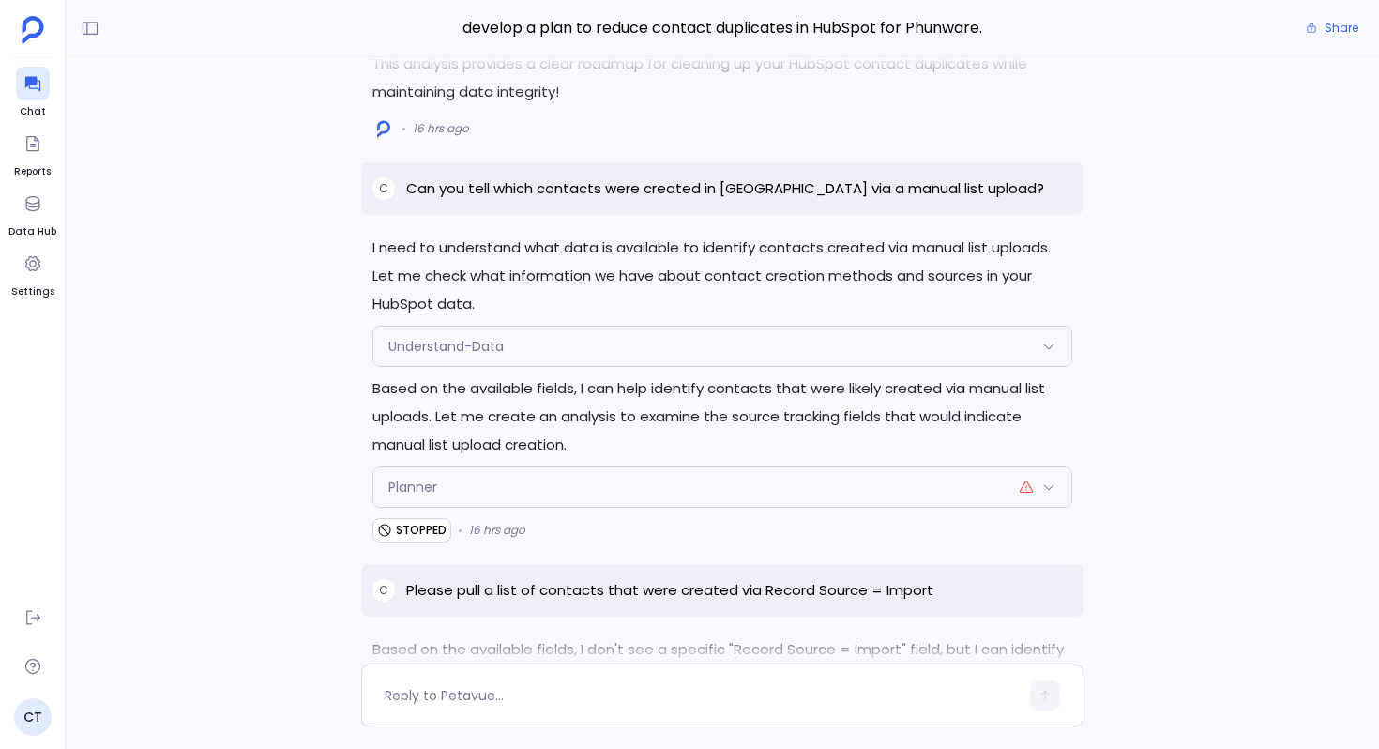
click at [589, 339] on div "Understand-Data" at bounding box center [722, 346] width 698 height 39
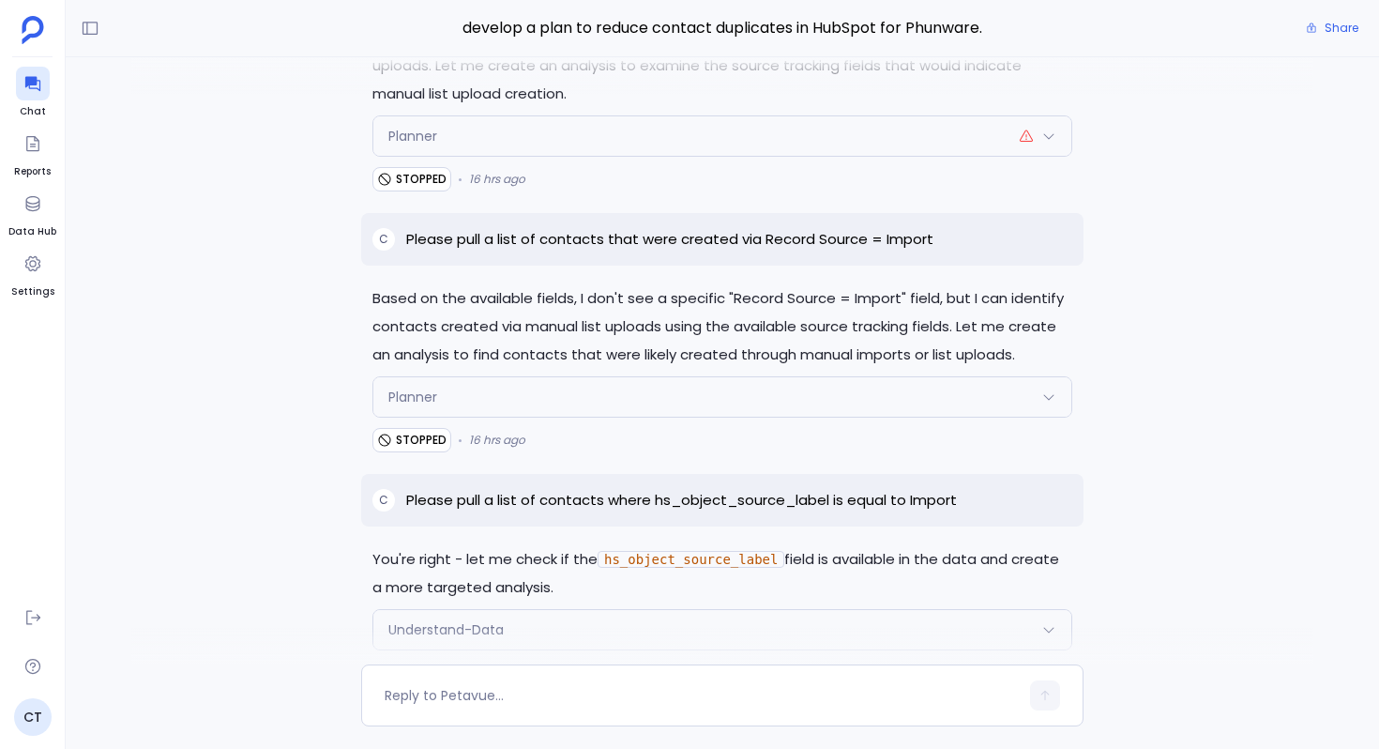
scroll to position [-9678, 0]
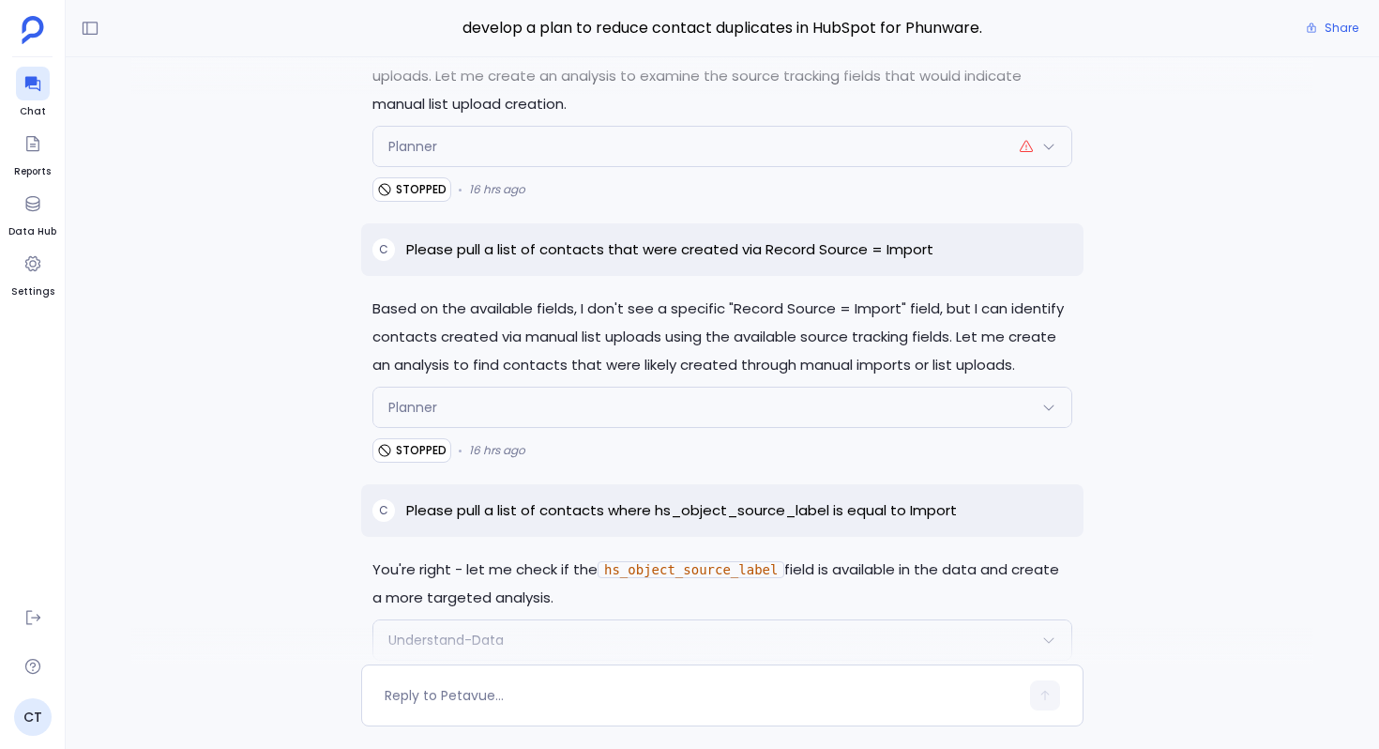
click at [556, 129] on div "Planner" at bounding box center [722, 146] width 698 height 39
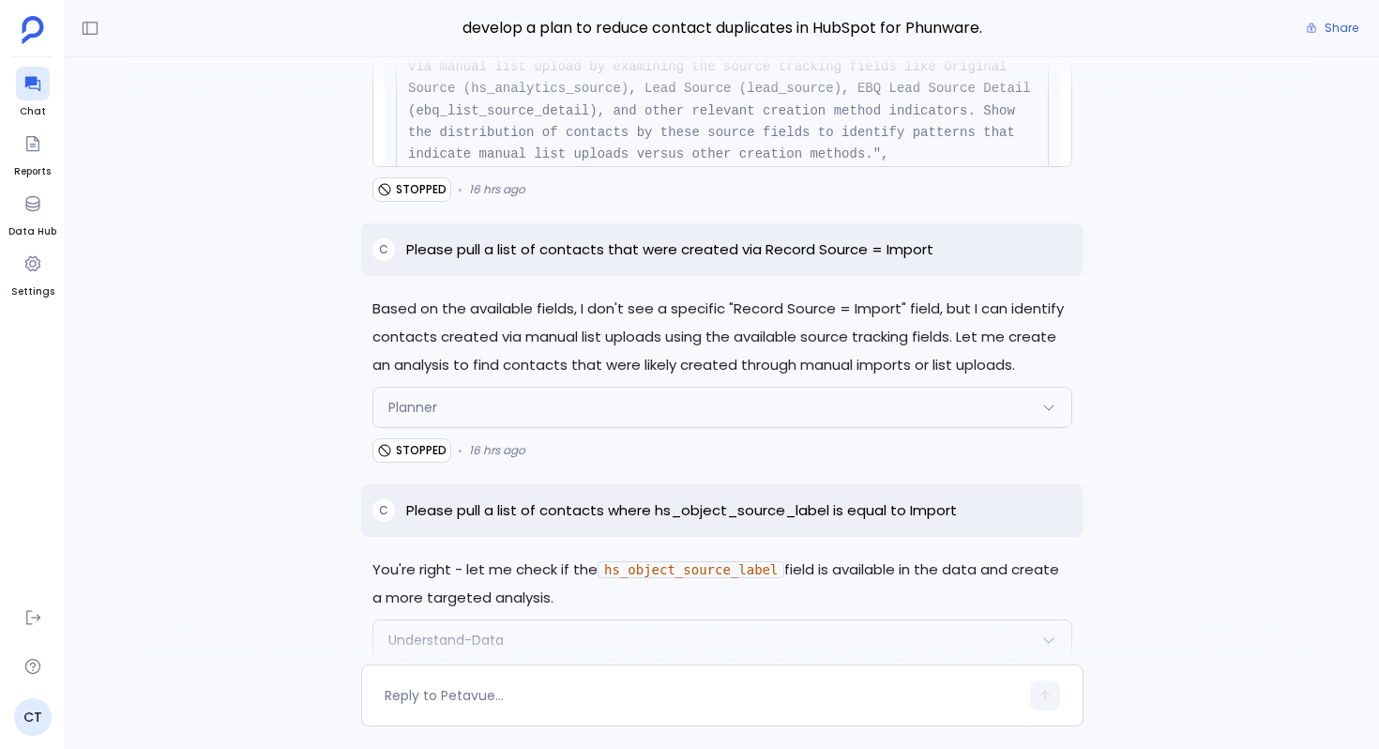
click at [556, 129] on pre "{ "name": "Planner", "args": { "query": "Analyze HubSpot contacts to identify w…" at bounding box center [722, 144] width 653 height 372
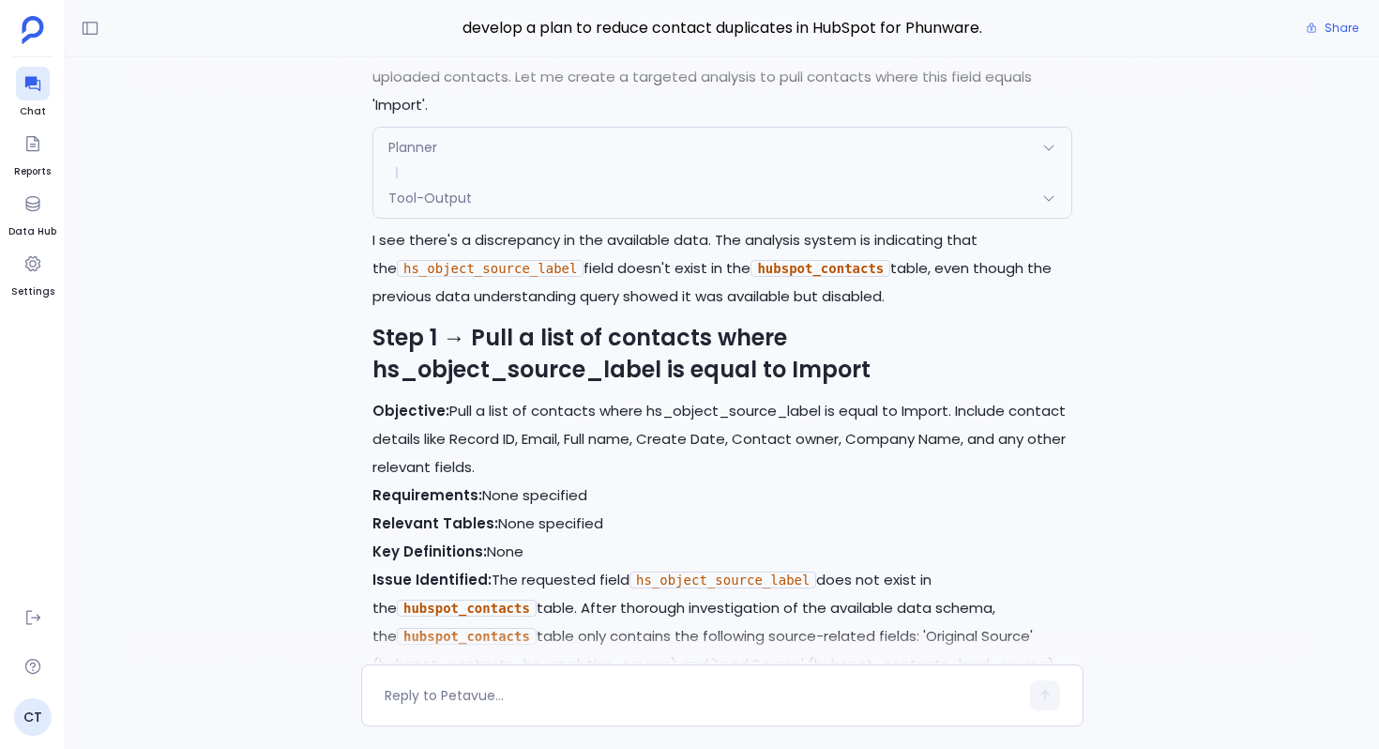
scroll to position [-9049, 0]
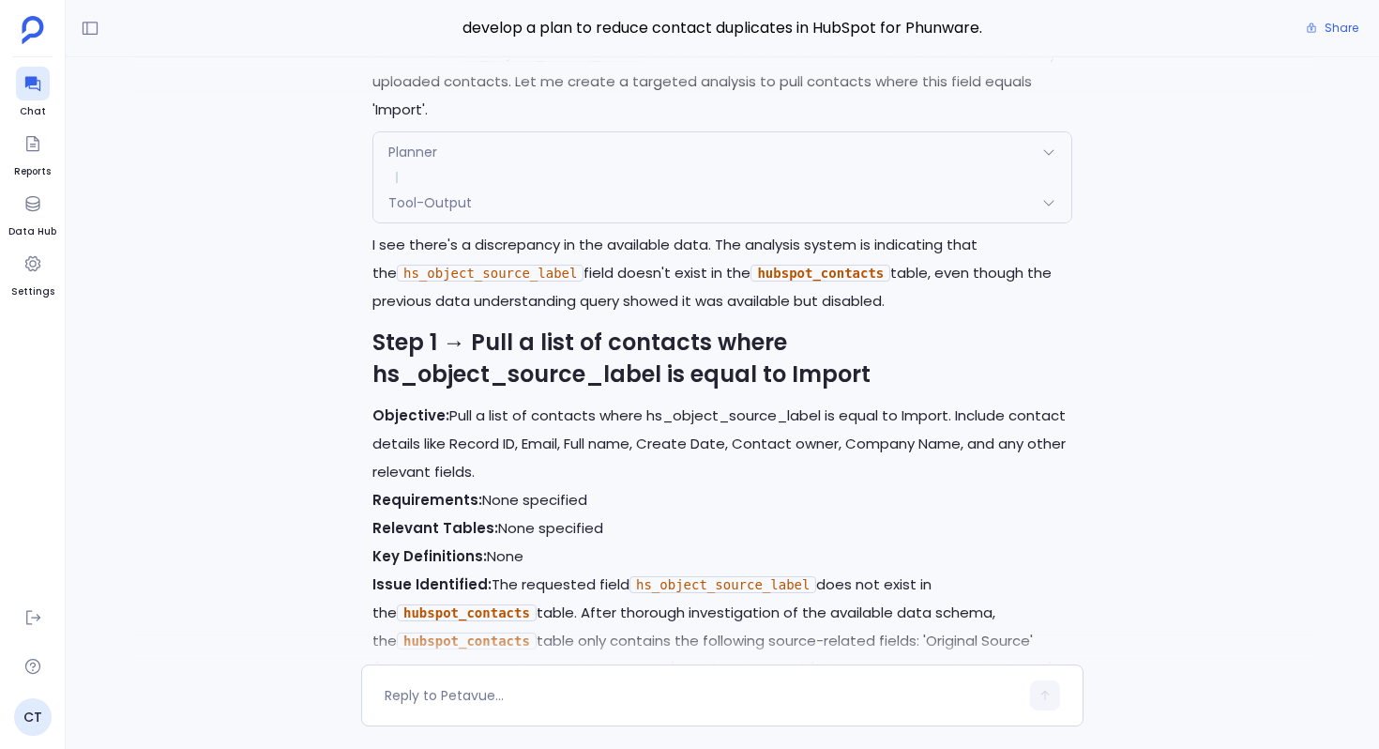
click at [616, 192] on div "Tool-Output" at bounding box center [722, 202] width 698 height 39
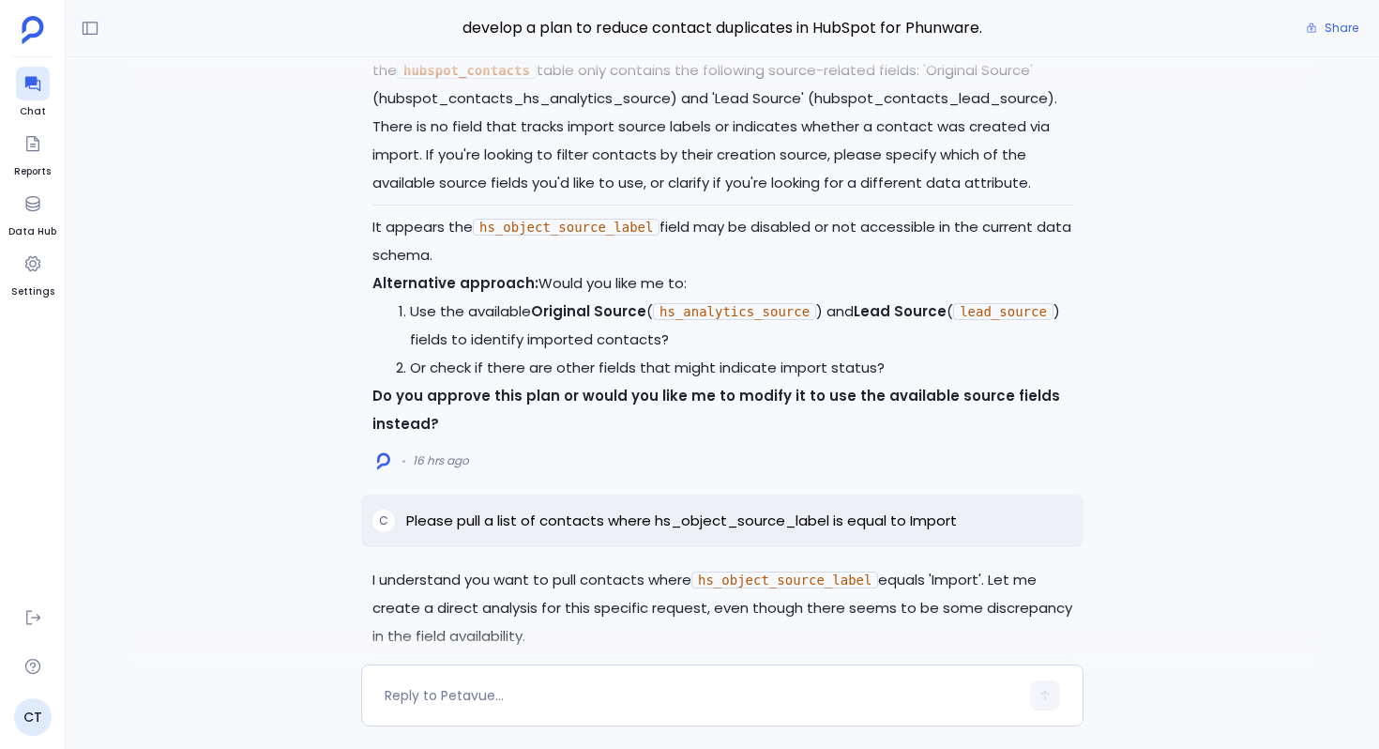
scroll to position [-8477, 0]
click at [596, 222] on code "hs_object_source_label" at bounding box center [566, 225] width 187 height 17
copy code "hs_object_source_label"
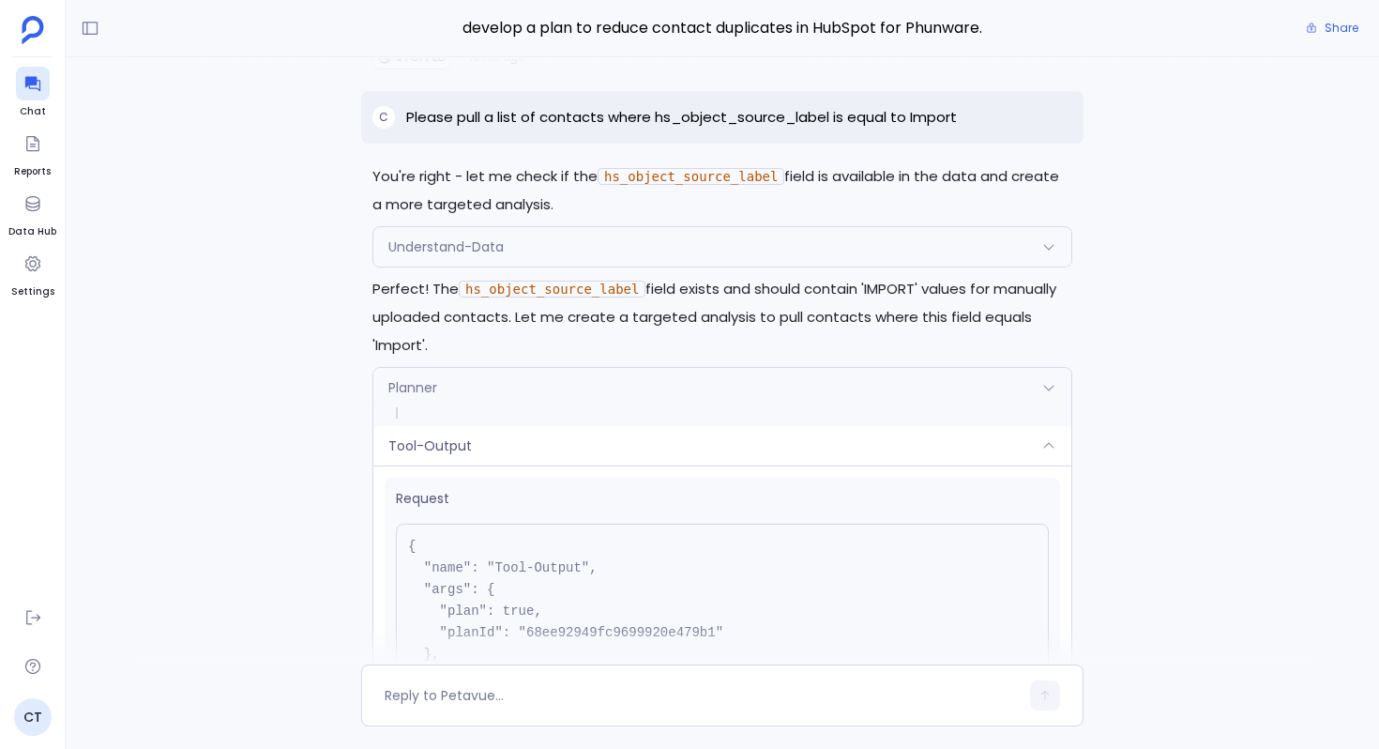
scroll to position [-9555, 0]
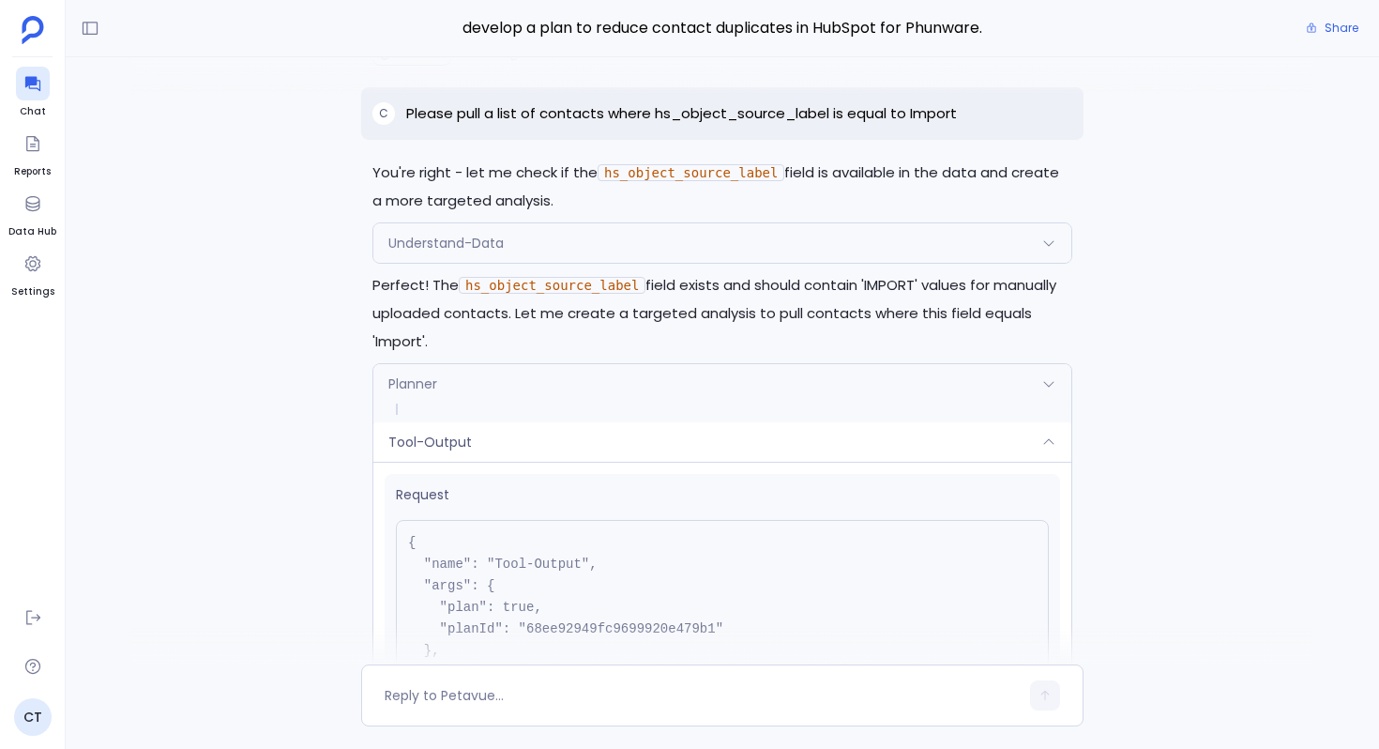
click at [644, 245] on div "Understand-Data" at bounding box center [722, 242] width 698 height 39
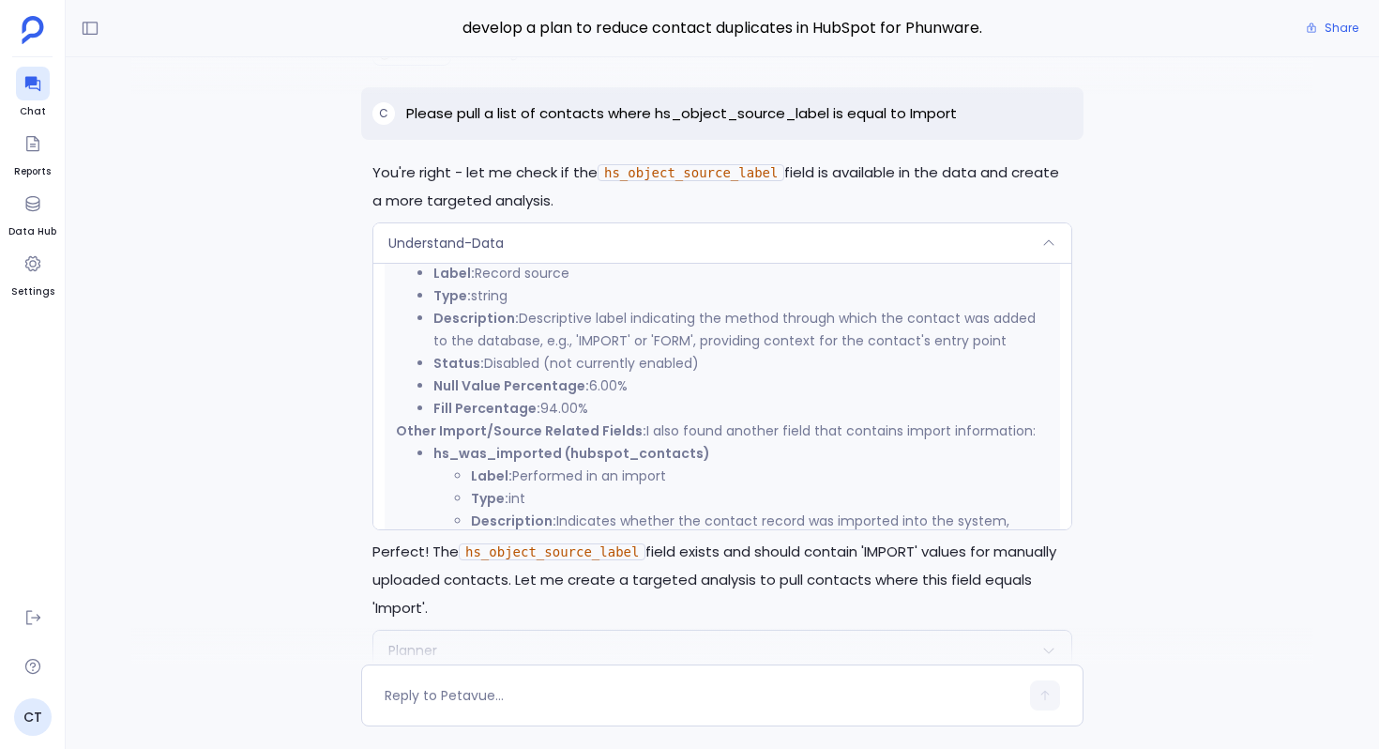
scroll to position [619, 0]
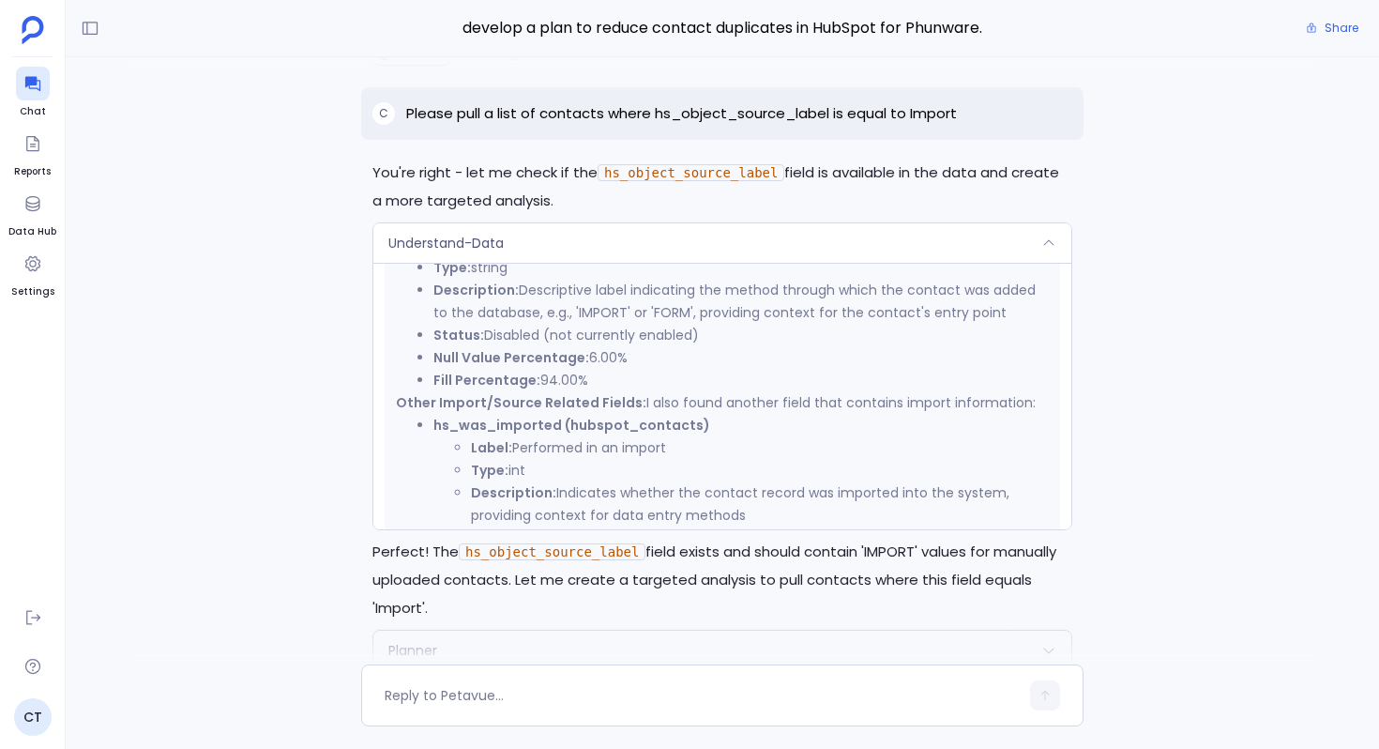
click at [601, 239] on div "Understand-Data" at bounding box center [722, 242] width 698 height 39
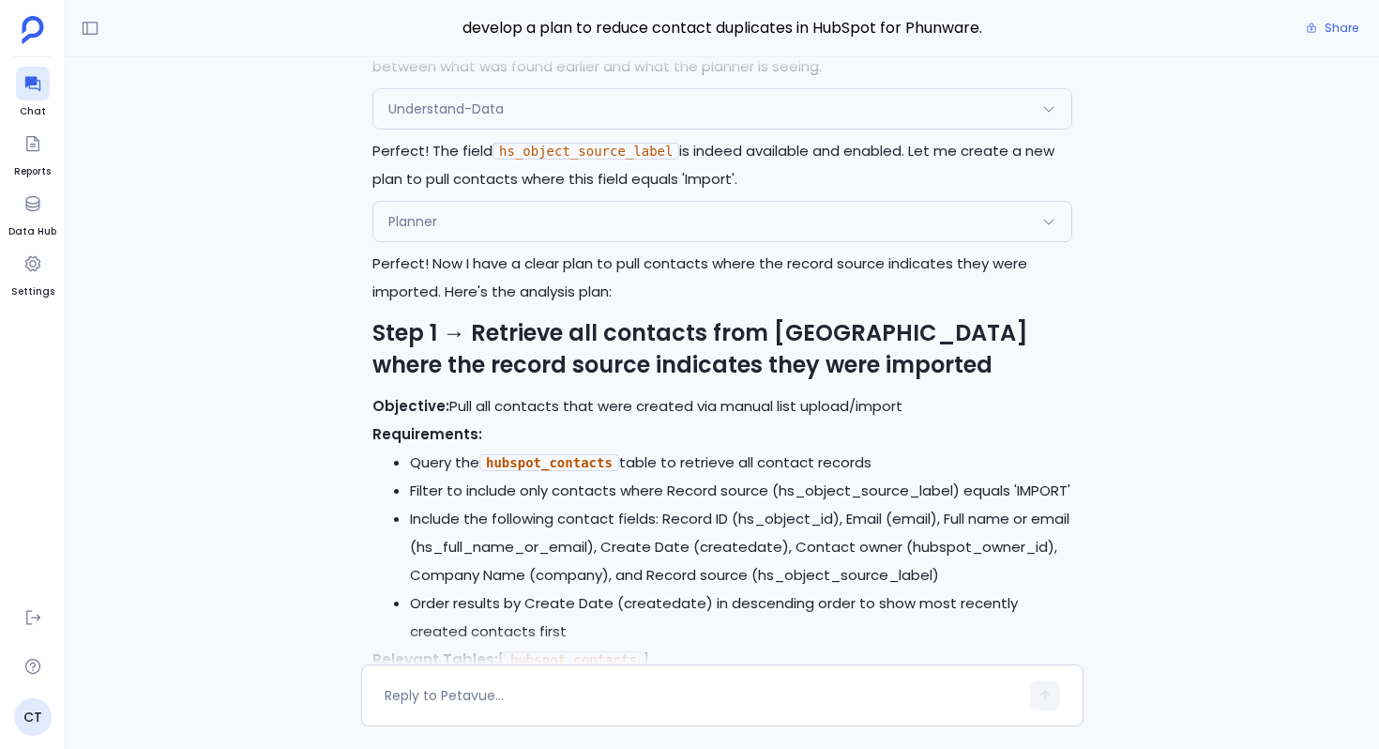
scroll to position [-7742, 0]
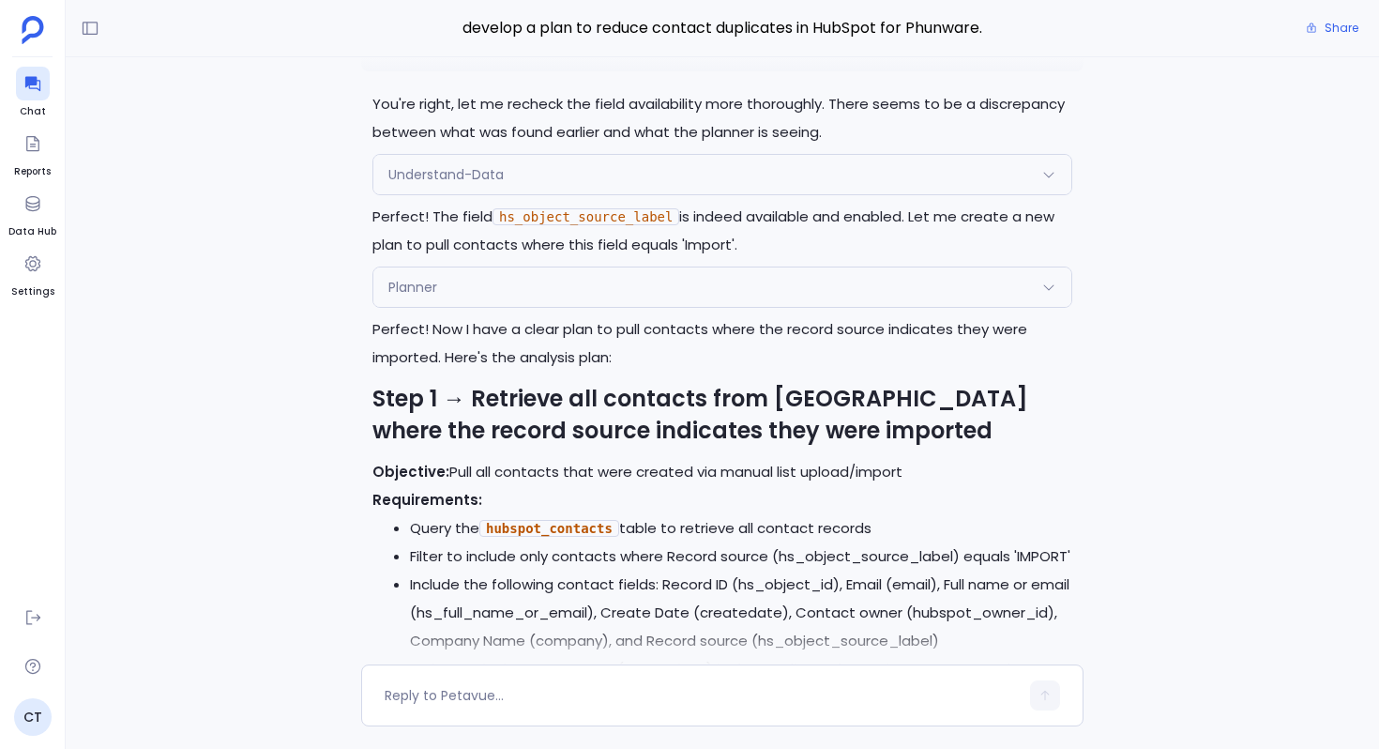
click at [571, 174] on div "Understand-Data" at bounding box center [722, 174] width 698 height 39
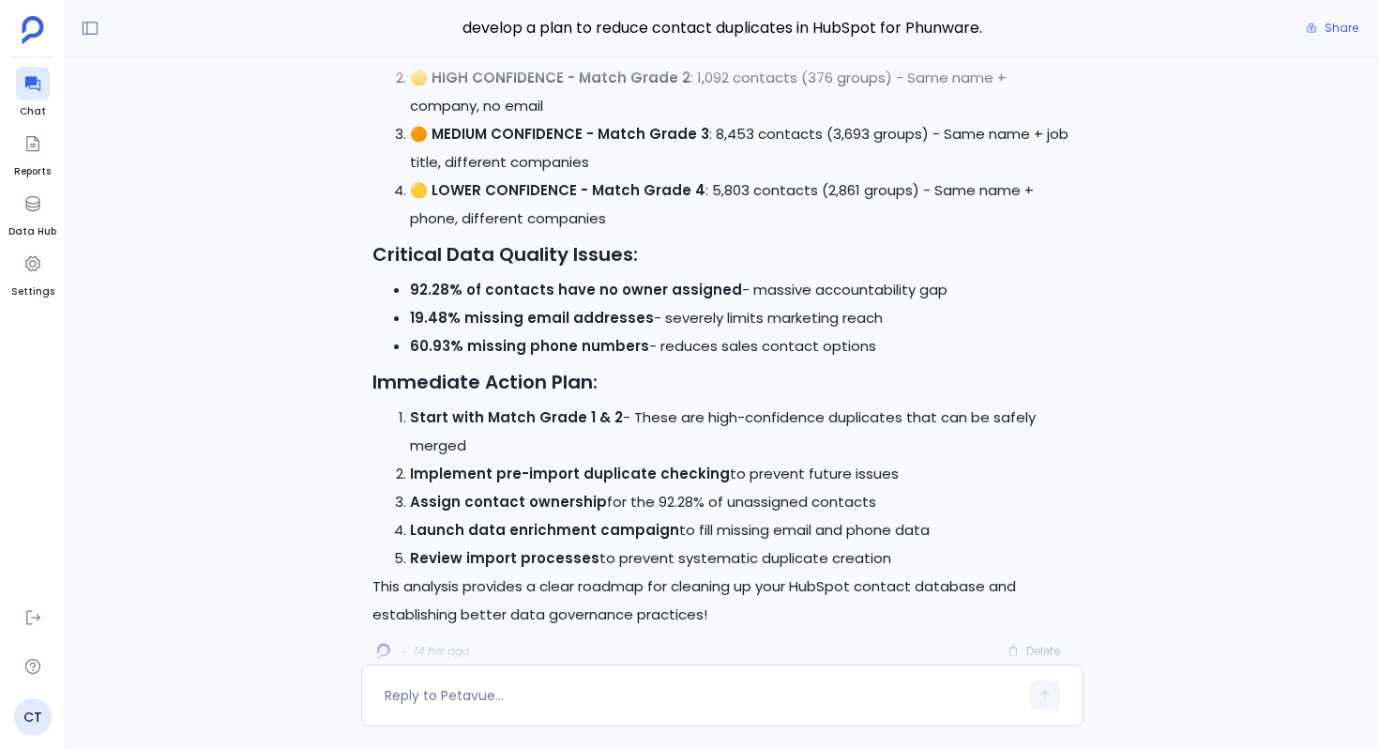
scroll to position [0, 0]
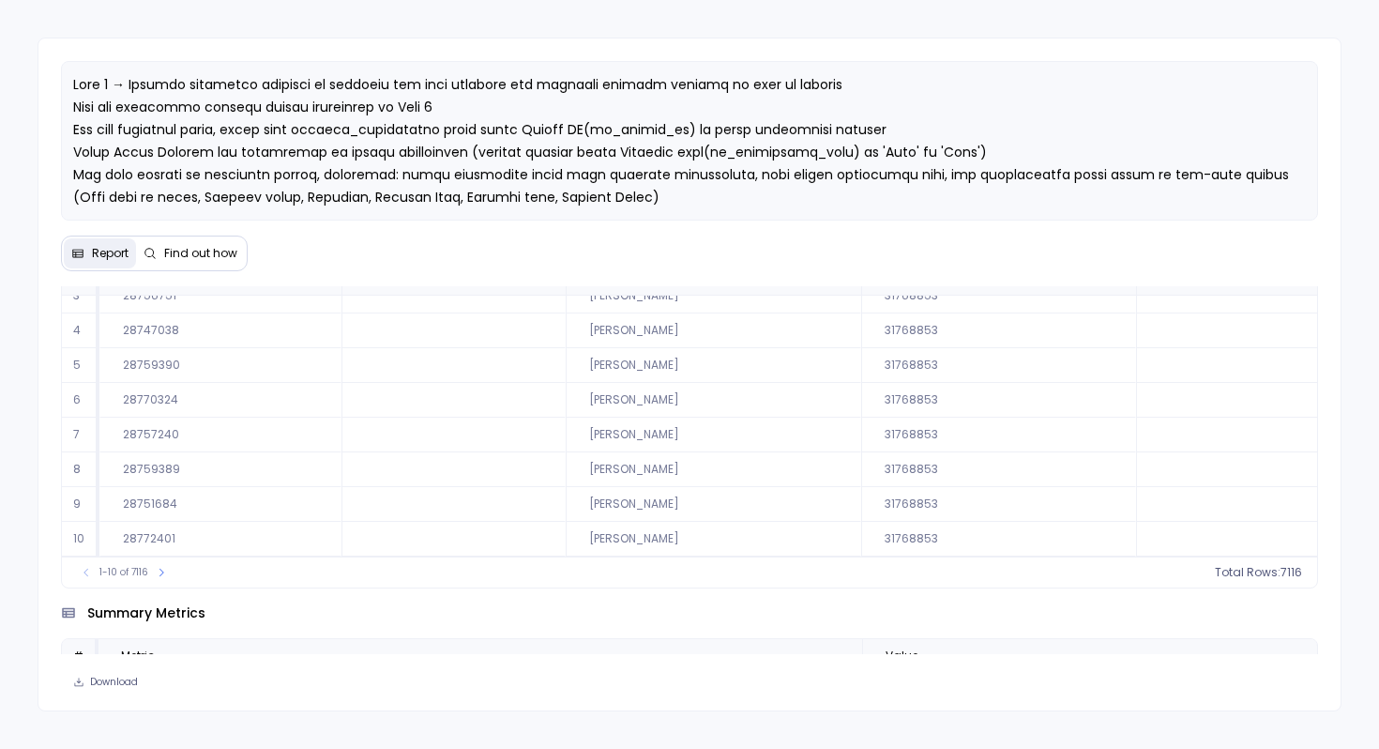
scroll to position [171, 0]
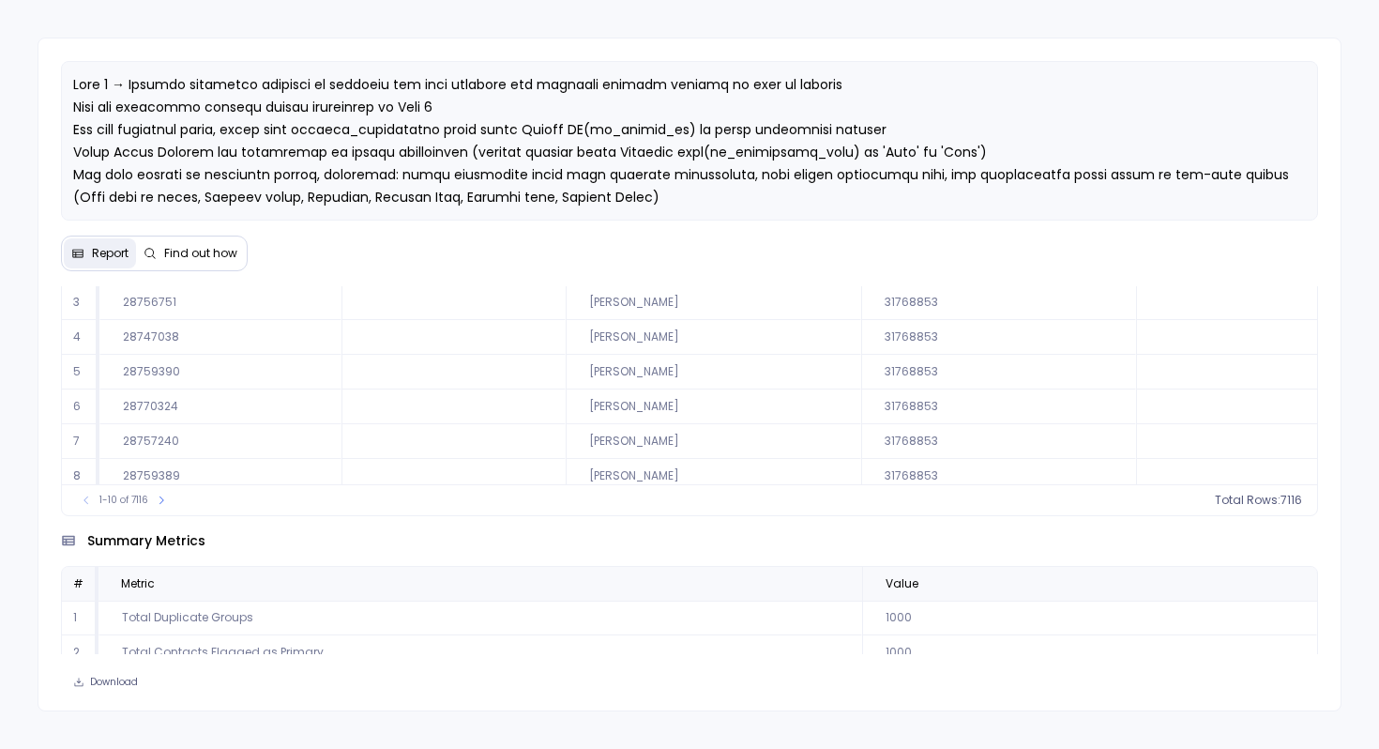
click at [678, 426] on td "Watson Yuen" at bounding box center [714, 441] width 296 height 35
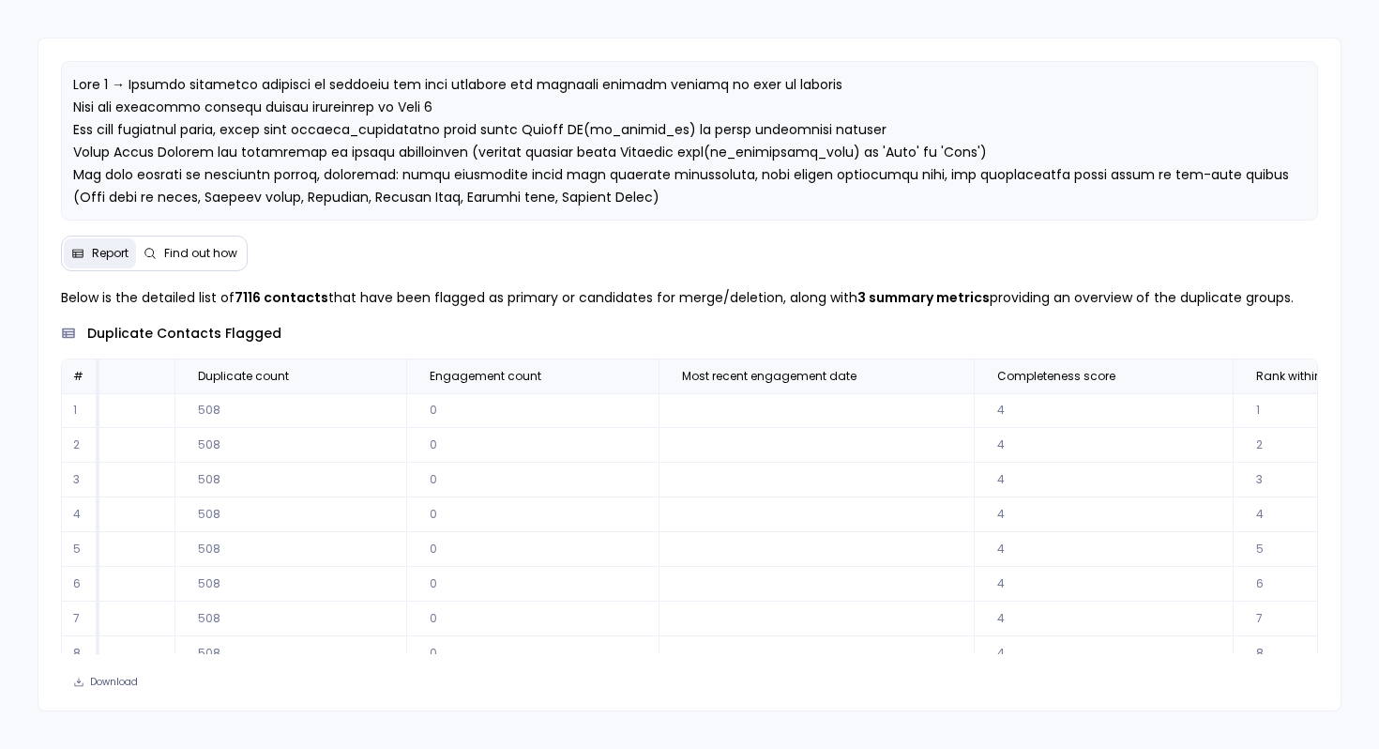
scroll to position [0, 2442]
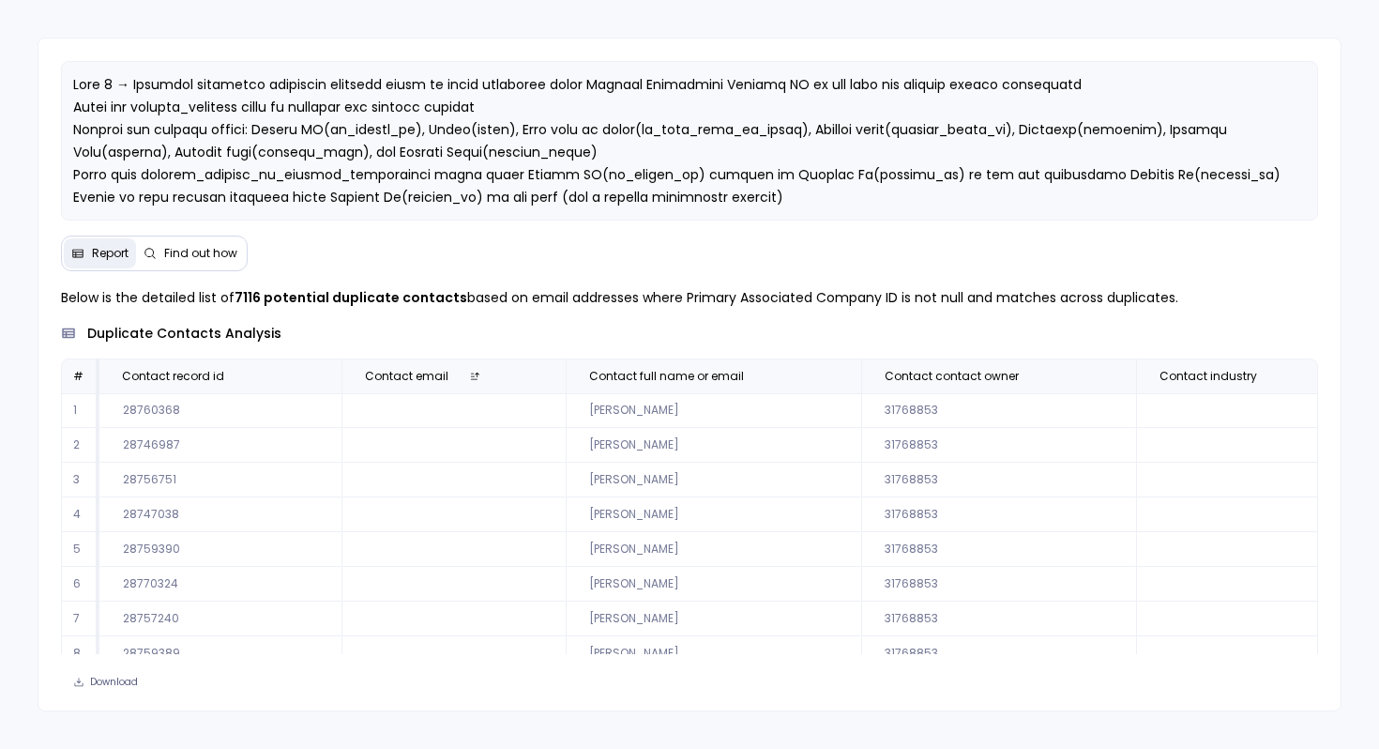
scroll to position [33, 0]
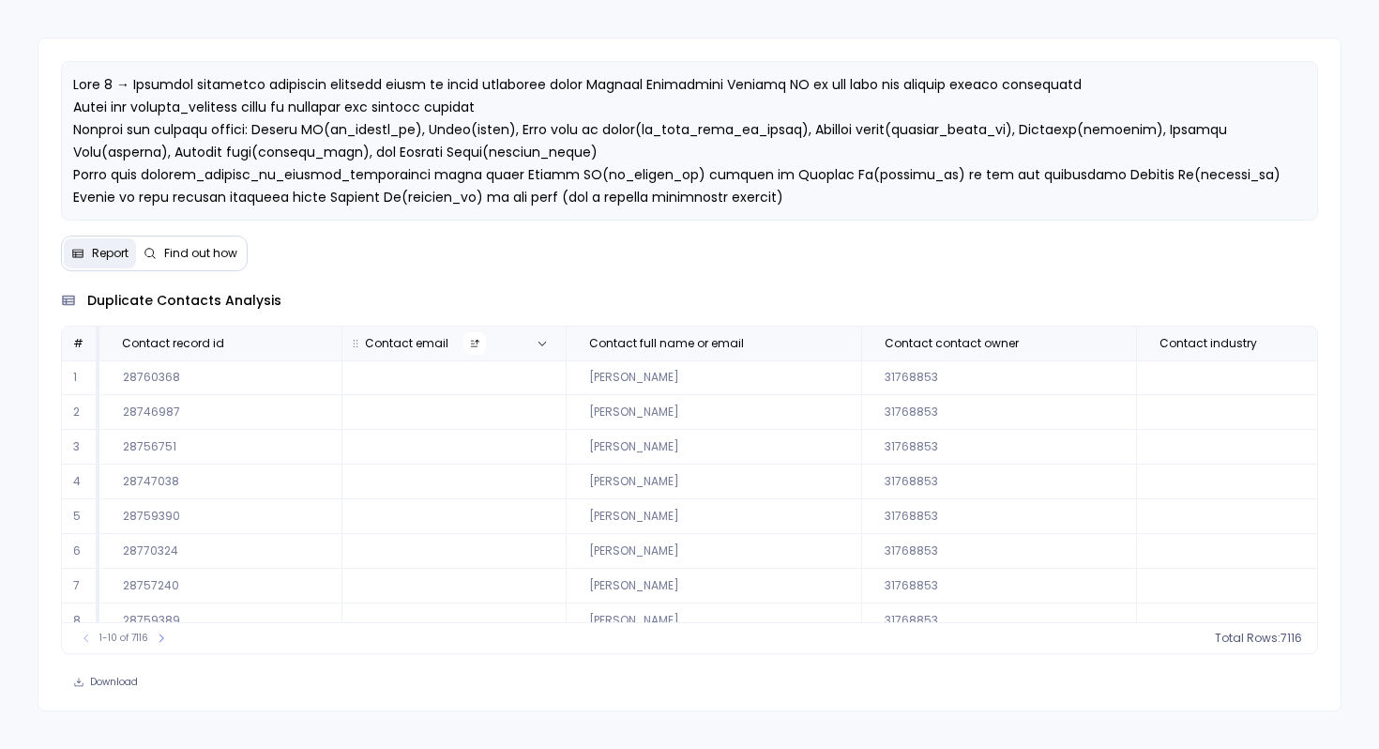
click at [472, 336] on button at bounding box center [475, 343] width 23 height 23
click at [531, 343] on button at bounding box center [542, 343] width 23 height 23
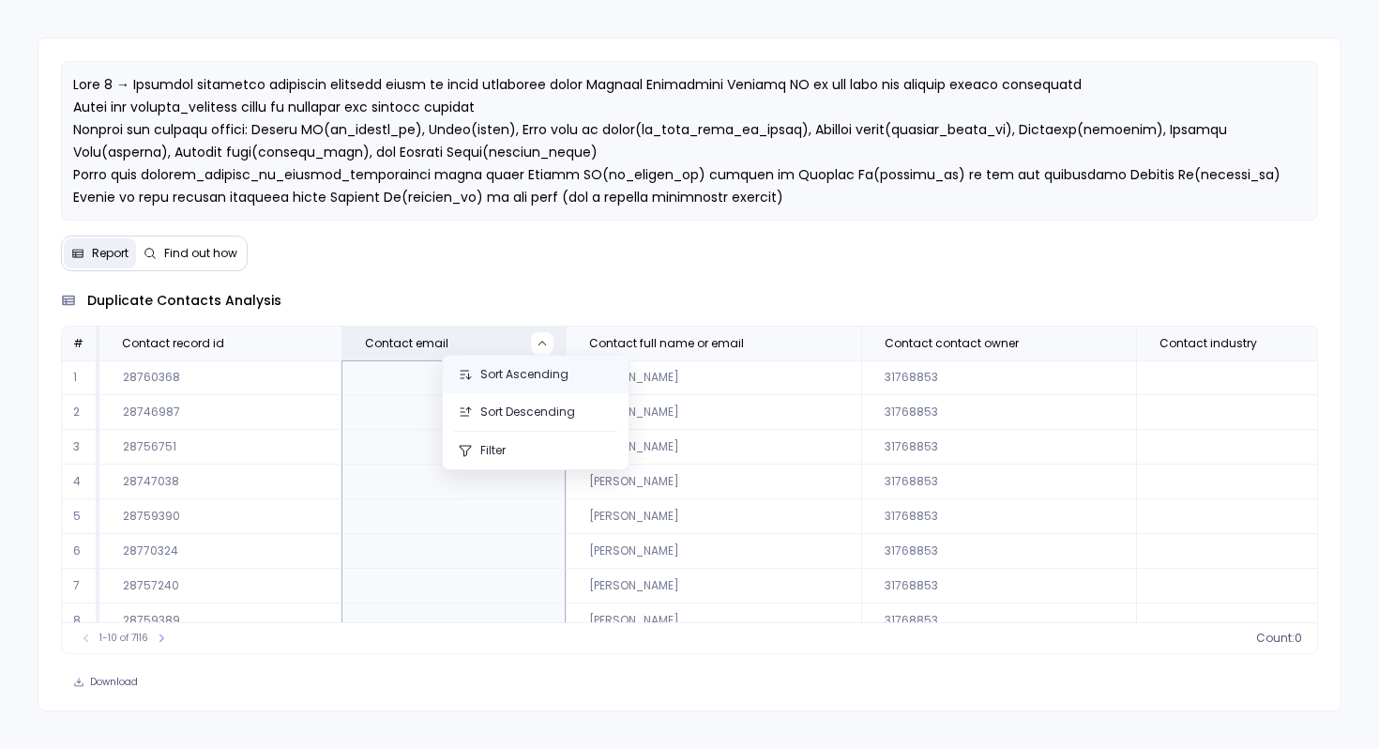
click at [522, 377] on button "Sort Ascending" at bounding box center [536, 375] width 186 height 38
click at [531, 342] on button at bounding box center [542, 343] width 23 height 23
click at [539, 413] on button "Sort Descending" at bounding box center [536, 412] width 186 height 38
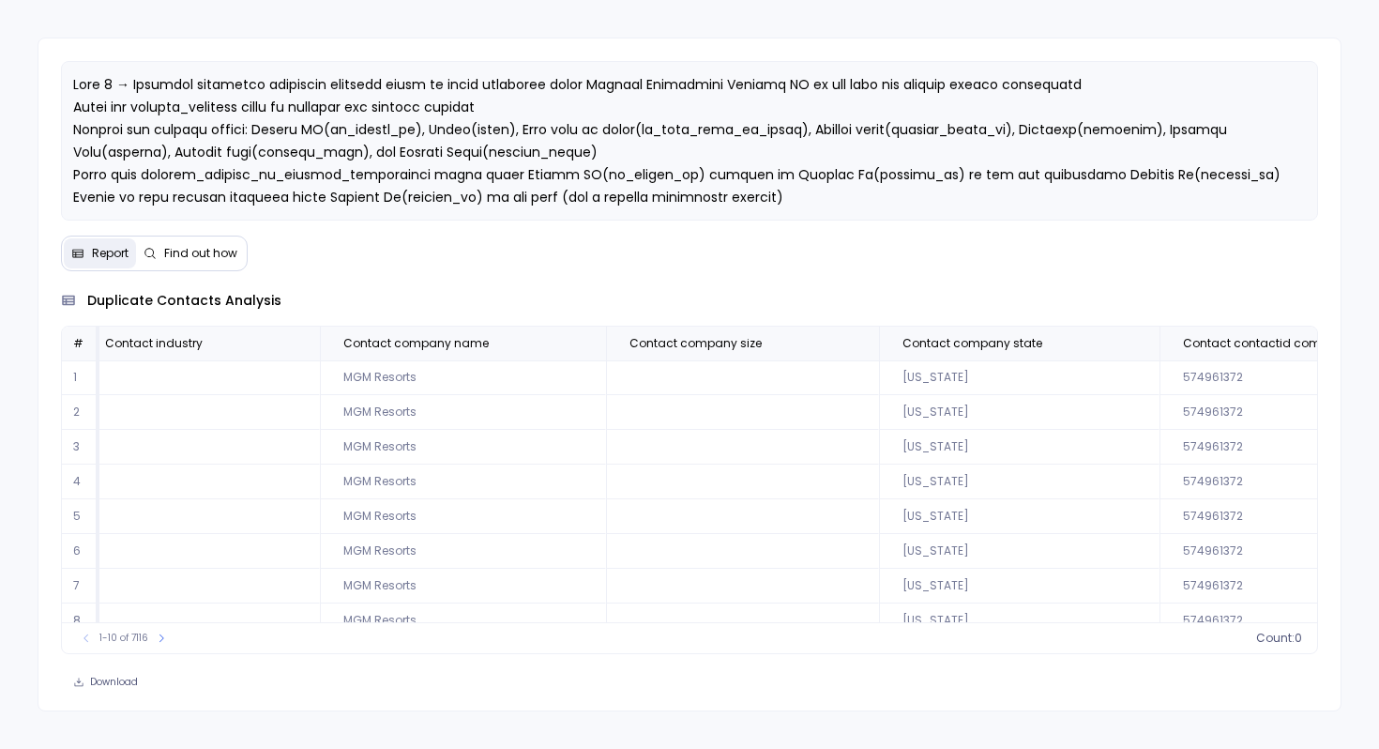
scroll to position [90, 1055]
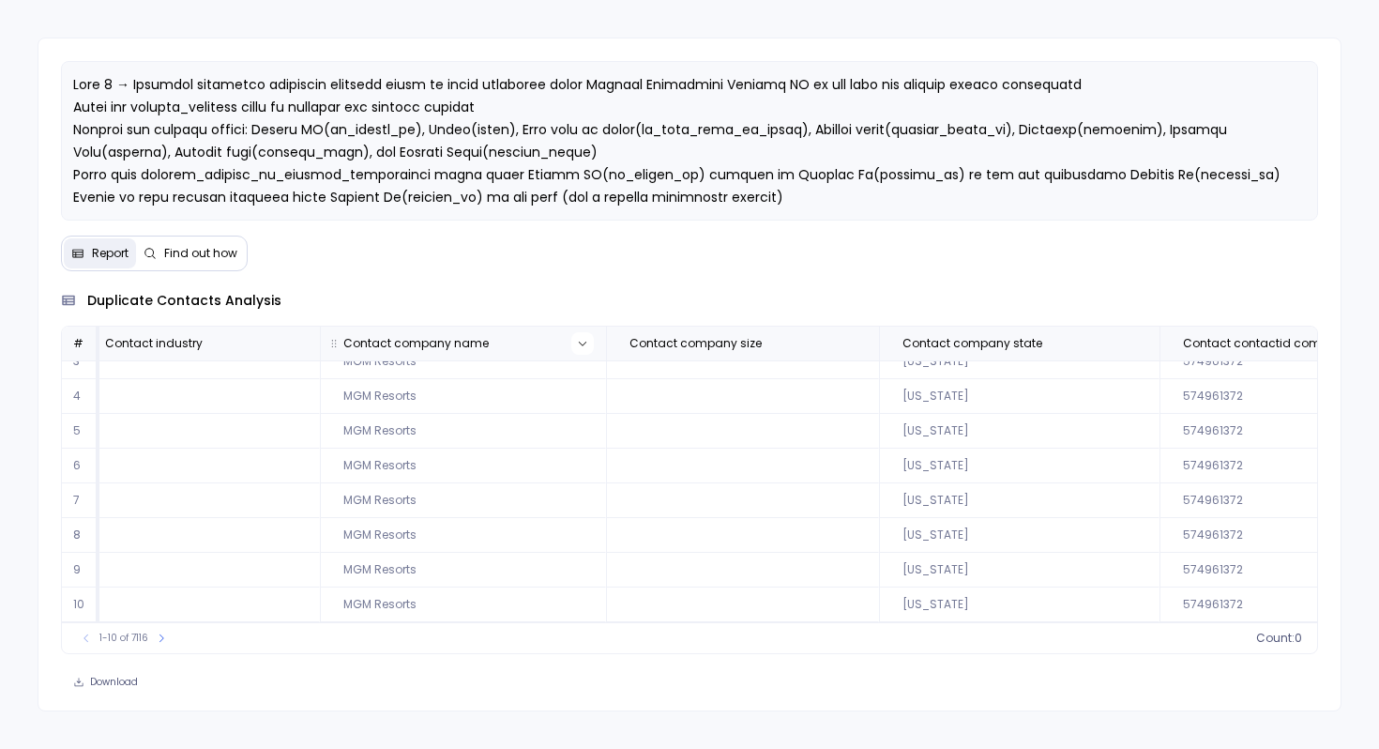
click at [577, 342] on icon at bounding box center [582, 343] width 11 height 11
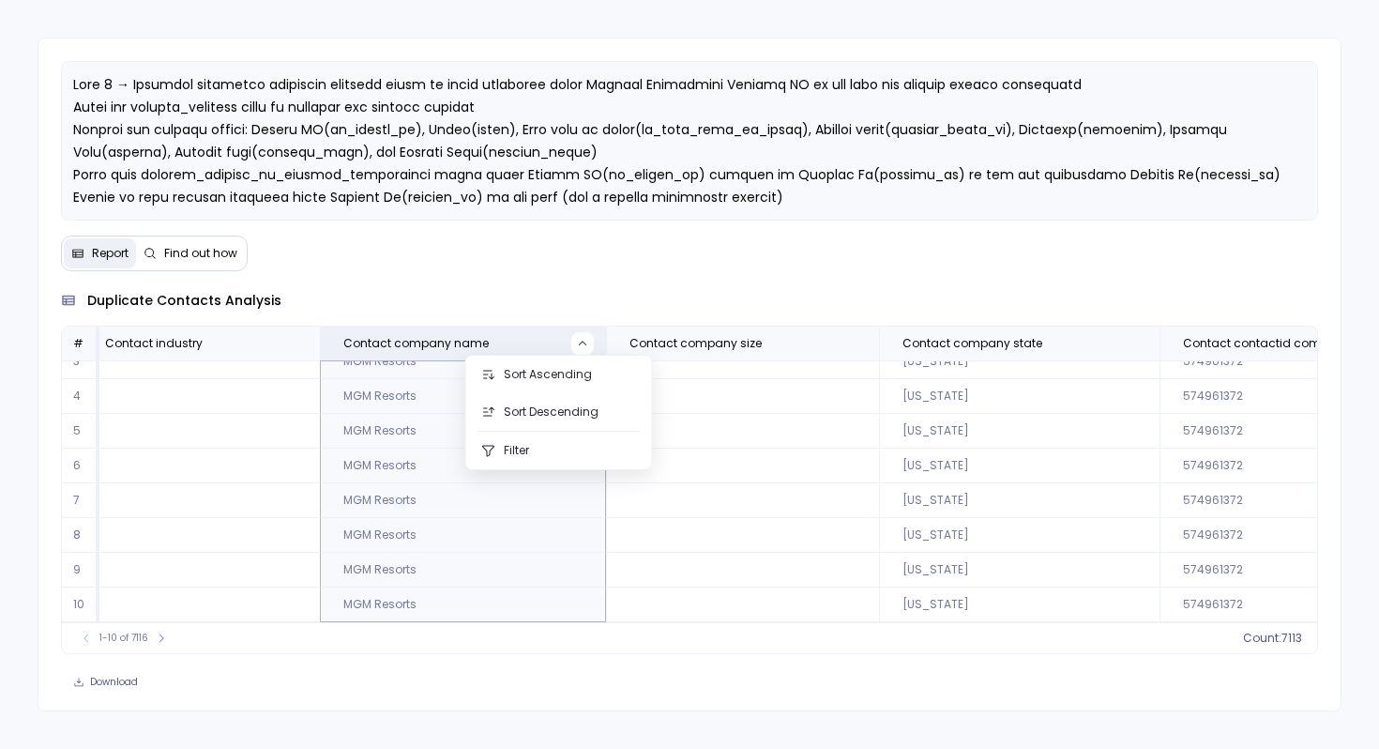
click at [879, 483] on td "Nevada" at bounding box center [1019, 500] width 281 height 35
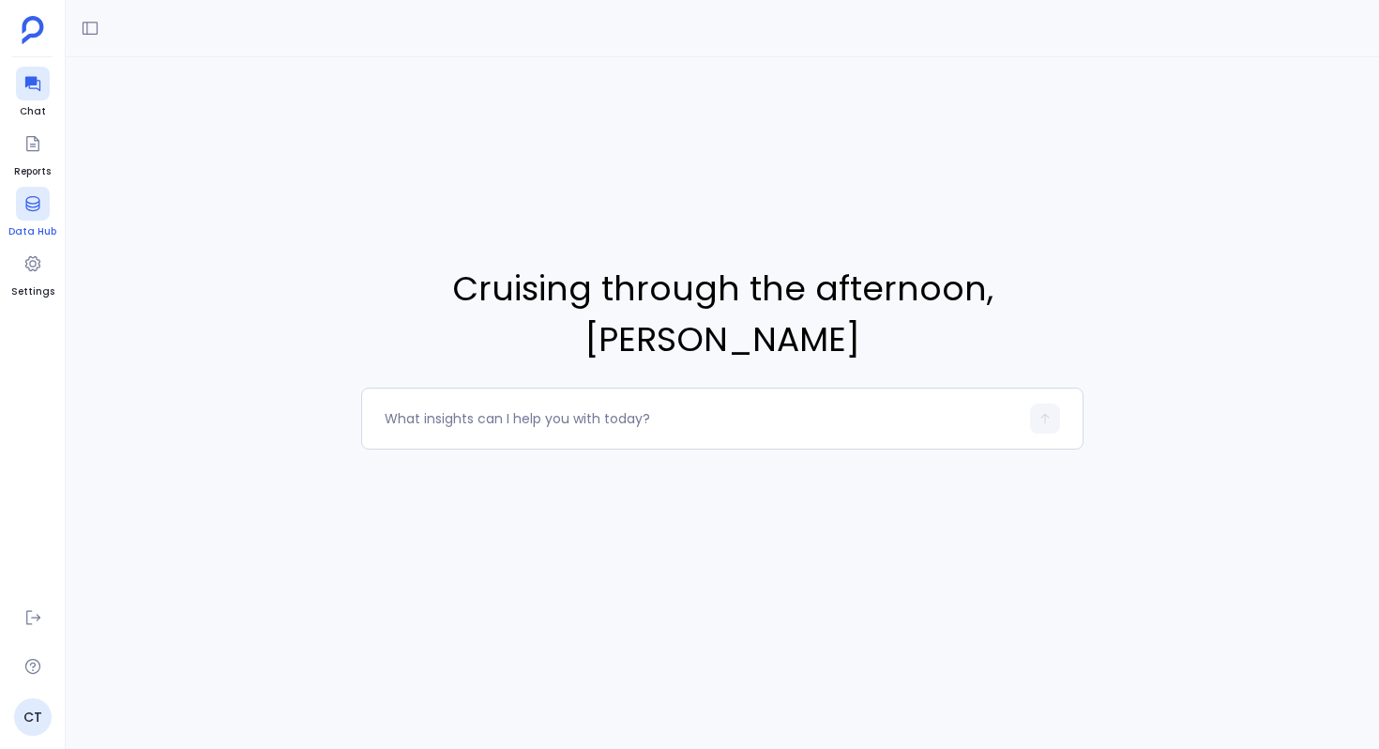
click at [49, 221] on link "Data Hub" at bounding box center [32, 213] width 48 height 53
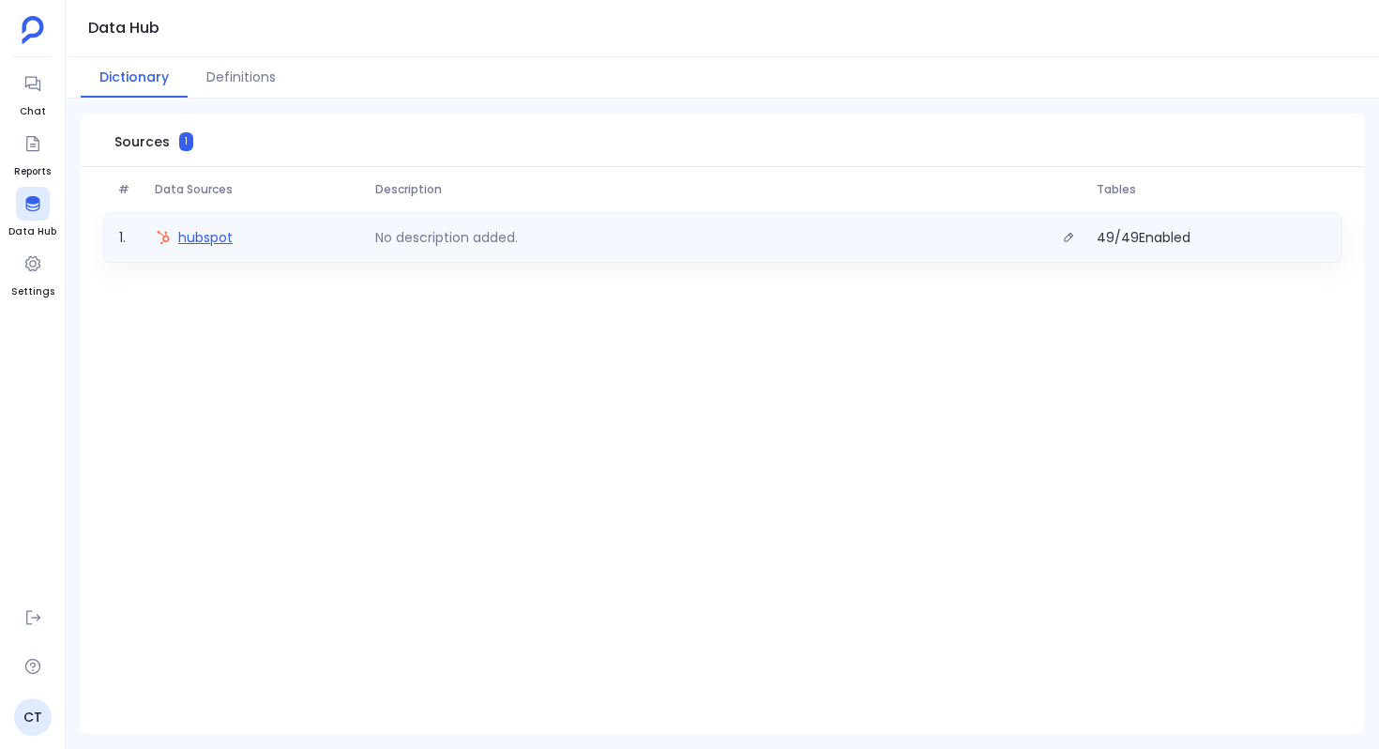
click at [203, 242] on span "hubspot" at bounding box center [205, 237] width 54 height 19
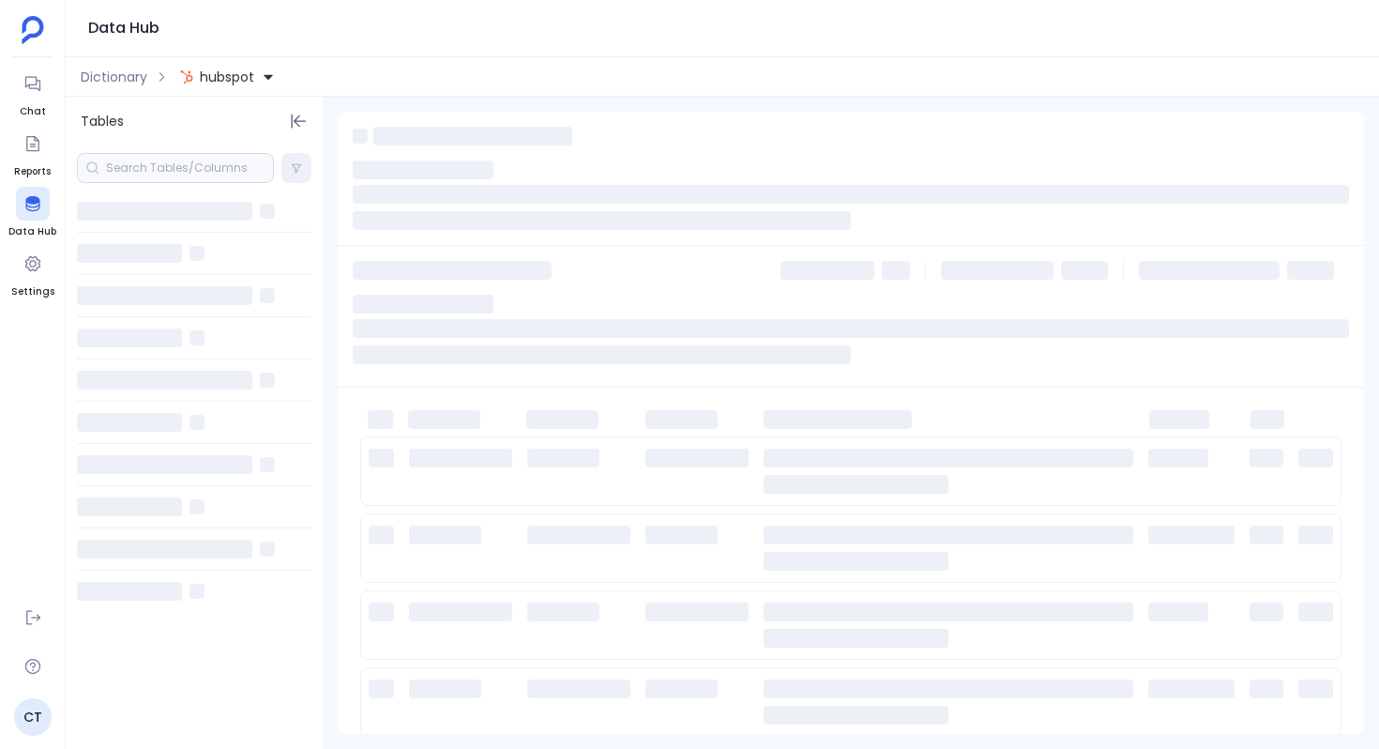
click at [173, 177] on div at bounding box center [175, 168] width 197 height 30
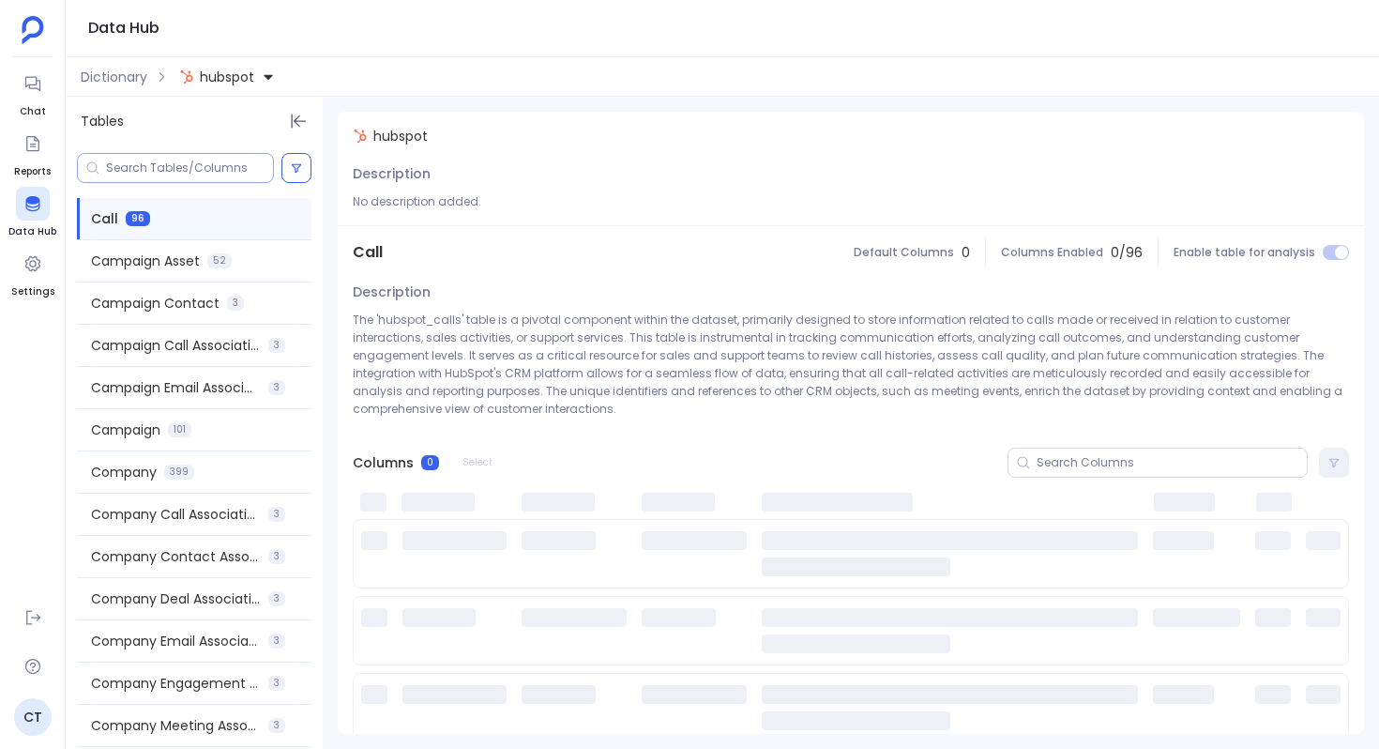
click at [142, 169] on input at bounding box center [189, 167] width 167 height 15
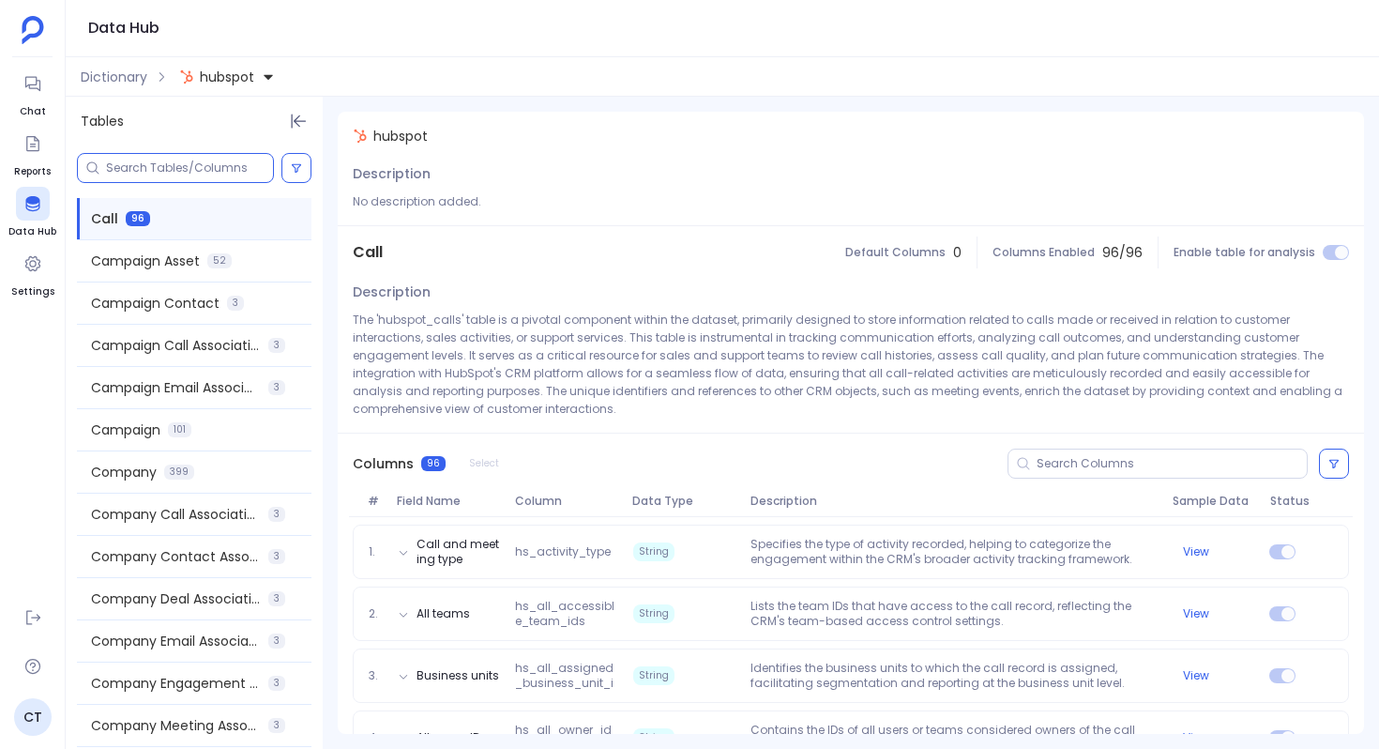
paste input "hs_object_source_label"
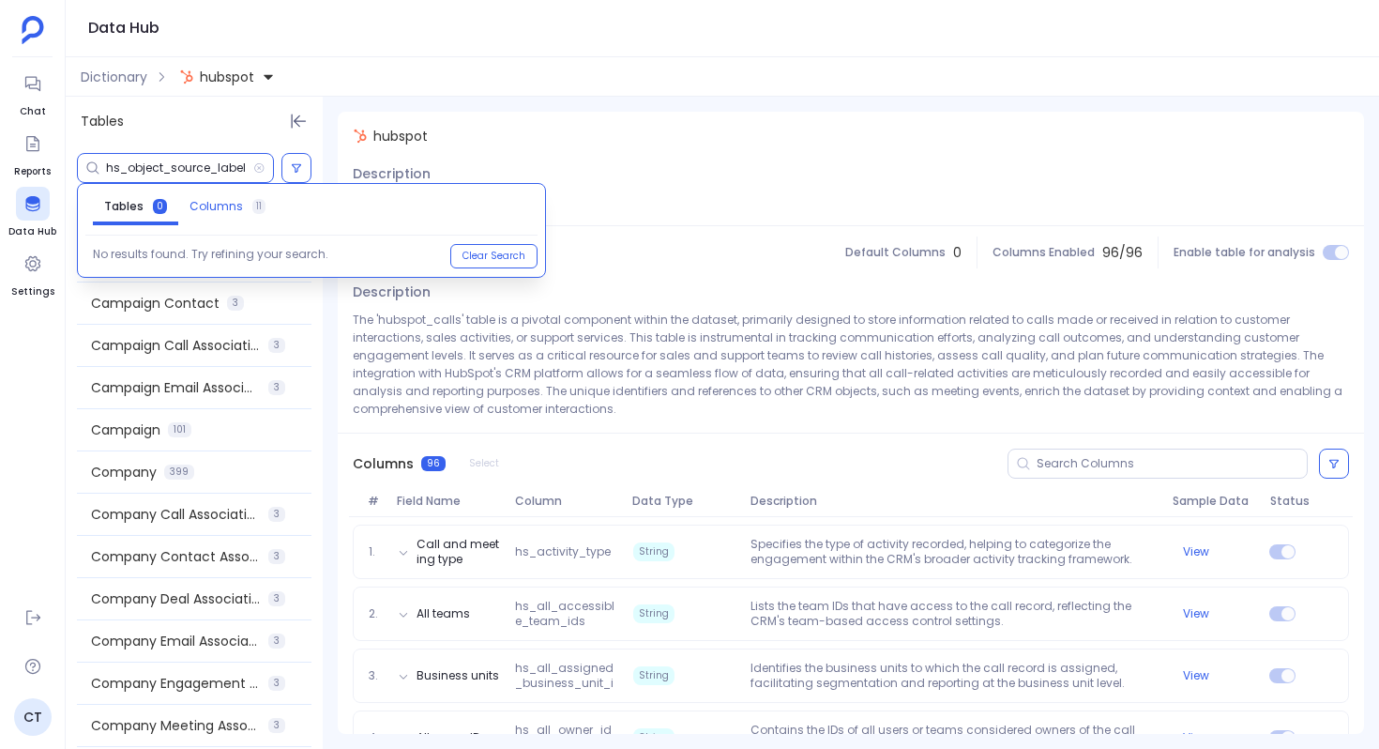
type input "hs_object_source_label"
click at [207, 209] on span "Columns" at bounding box center [216, 206] width 53 height 15
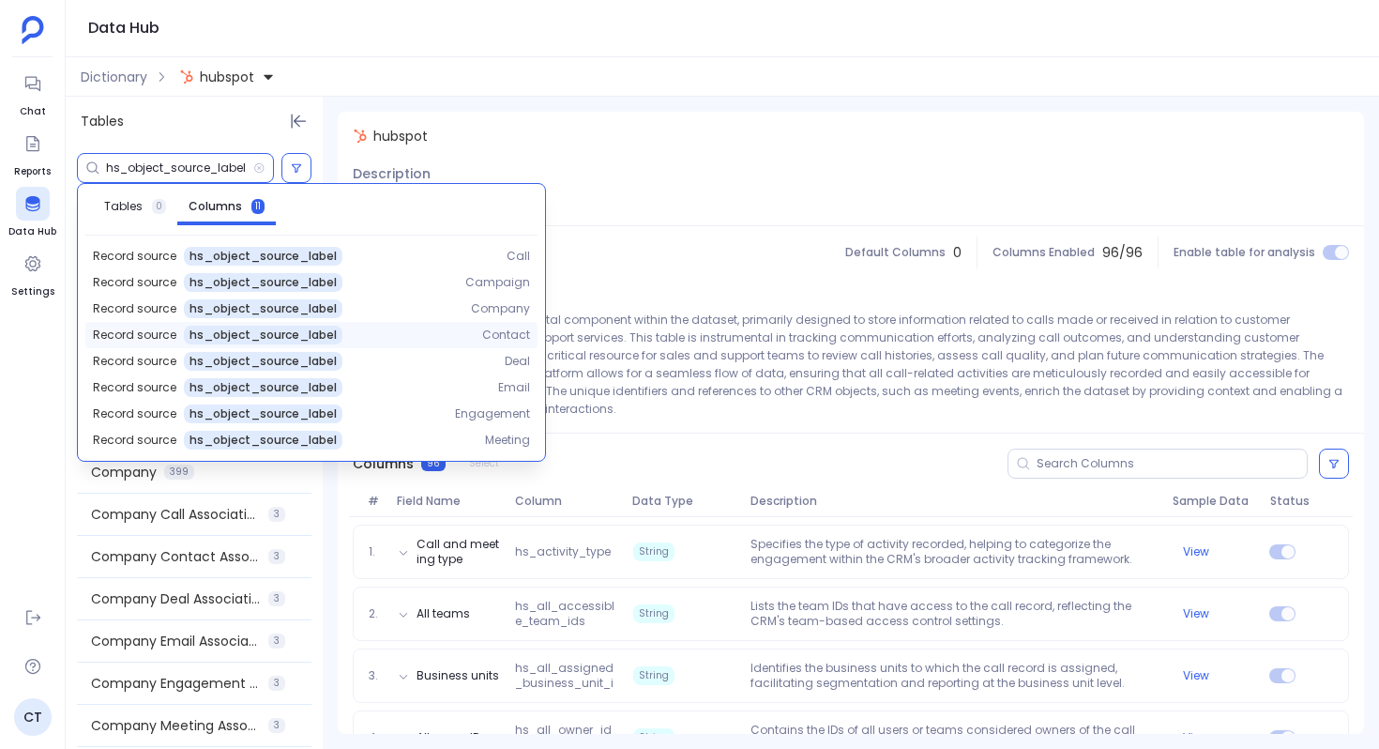
click at [271, 329] on span "hs_object_source_label" at bounding box center [263, 334] width 147 height 15
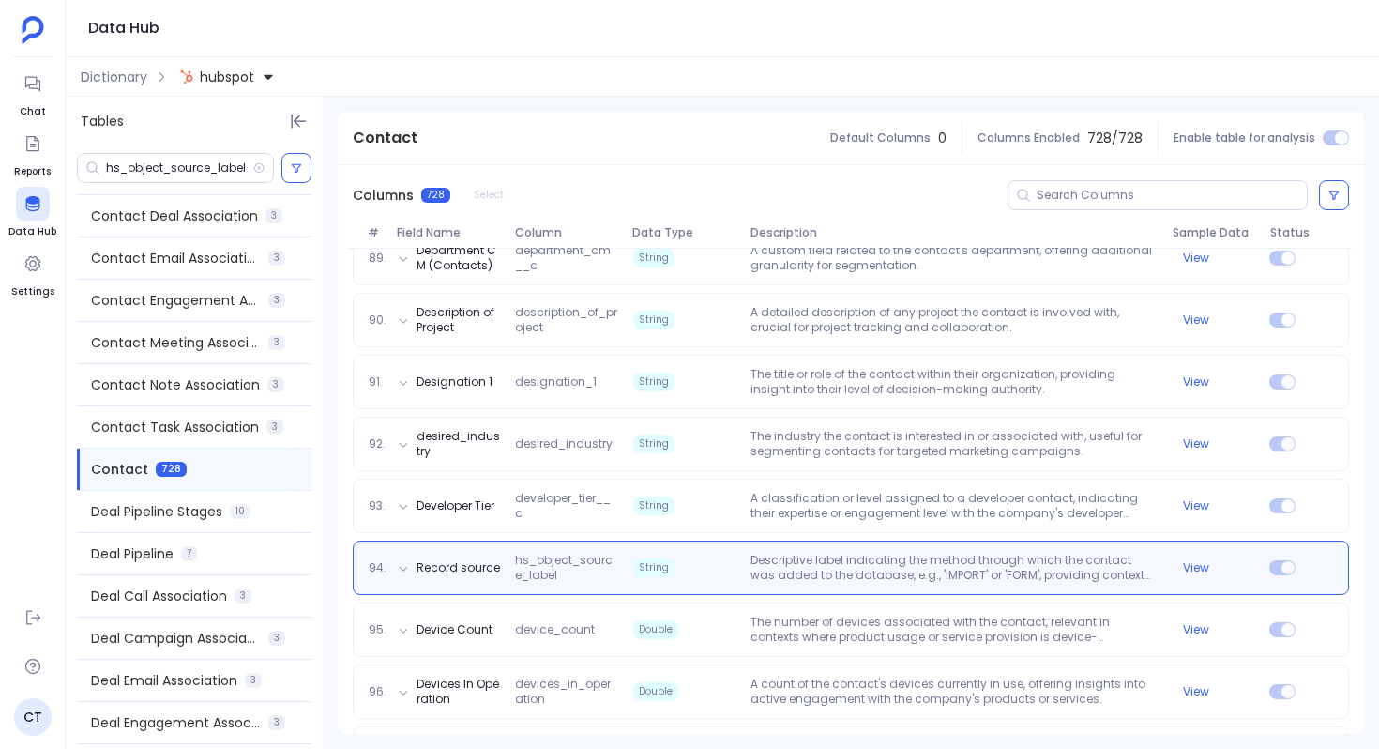
scroll to position [5844, 0]
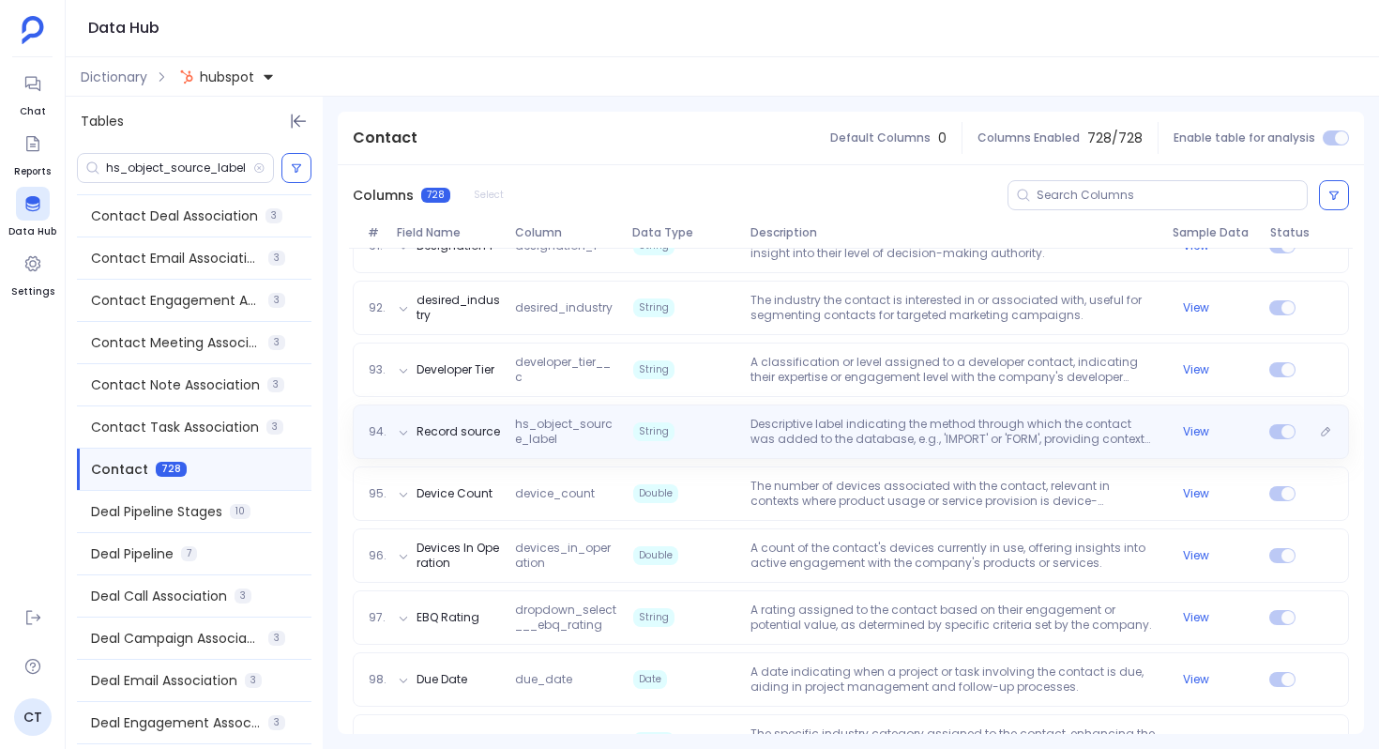
click at [914, 431] on p "Descriptive label indicating the method through which the contact was added to …" at bounding box center [953, 432] width 421 height 30
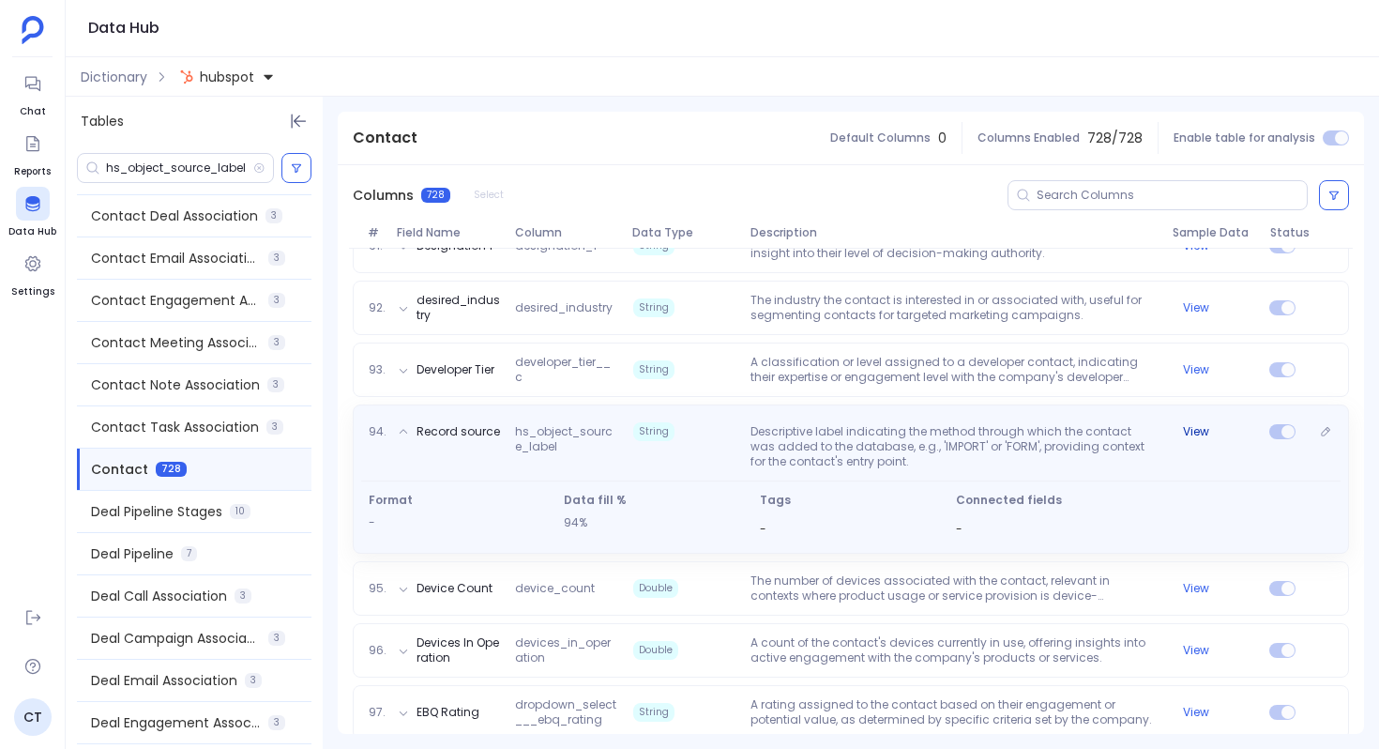
click at [1193, 436] on button "View" at bounding box center [1196, 431] width 26 height 15
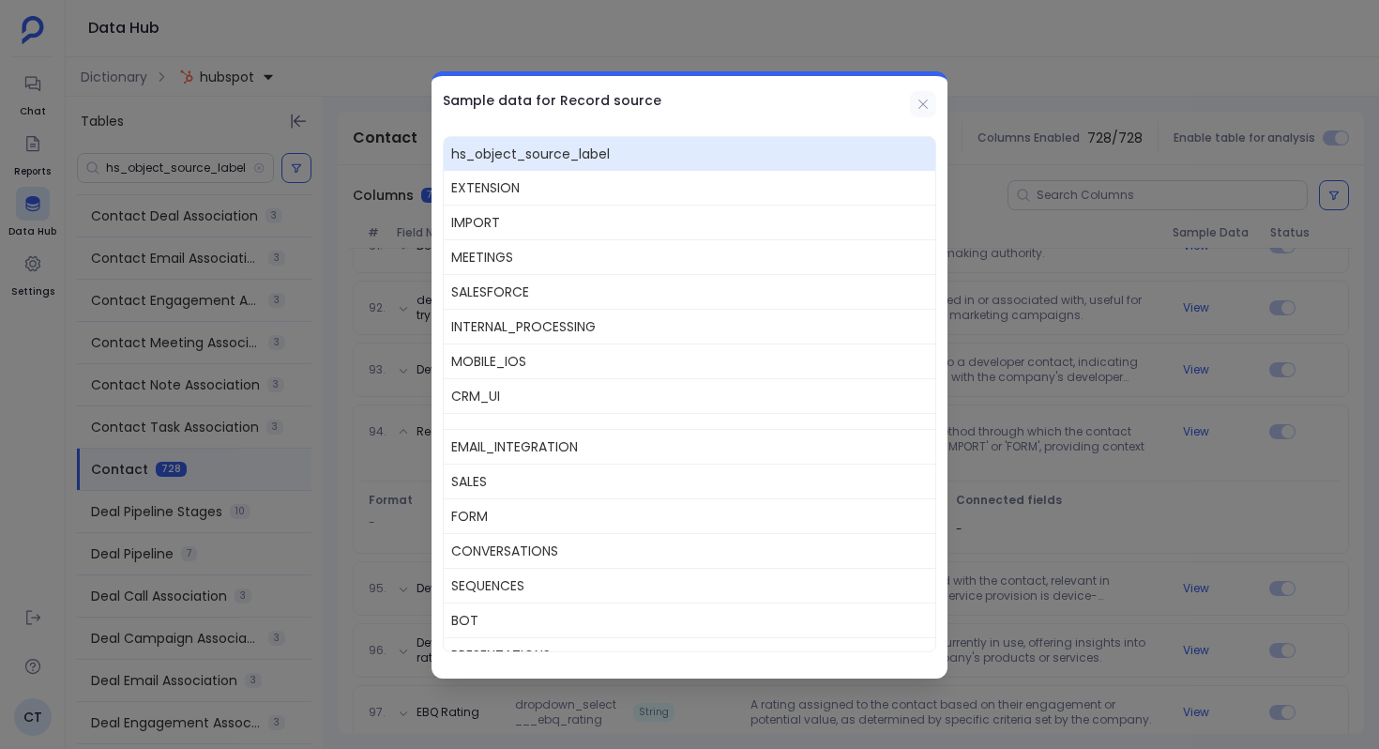
click at [932, 98] on button at bounding box center [923, 104] width 26 height 26
